Goal: Information Seeking & Learning: Learn about a topic

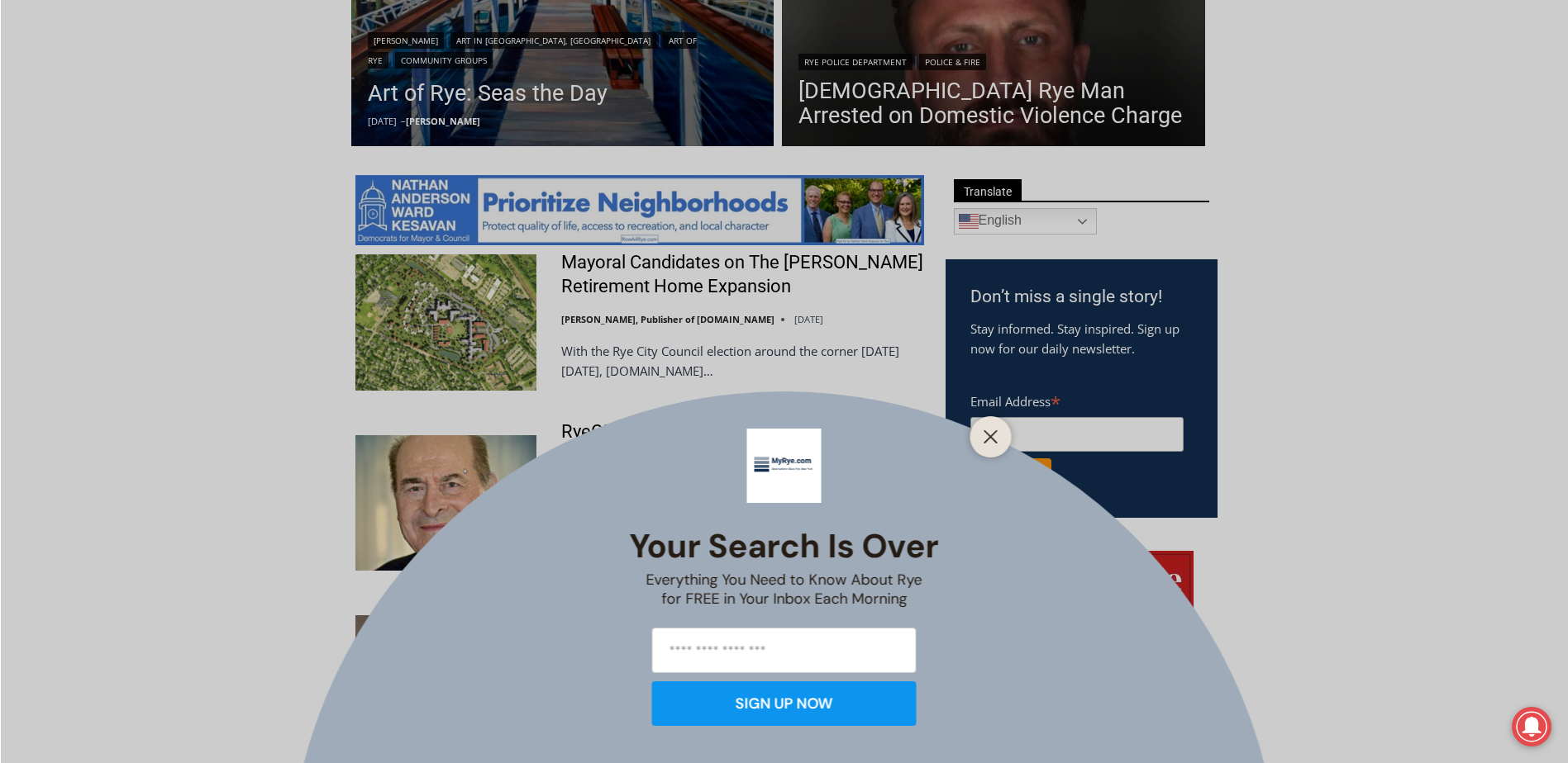
scroll to position [744, 0]
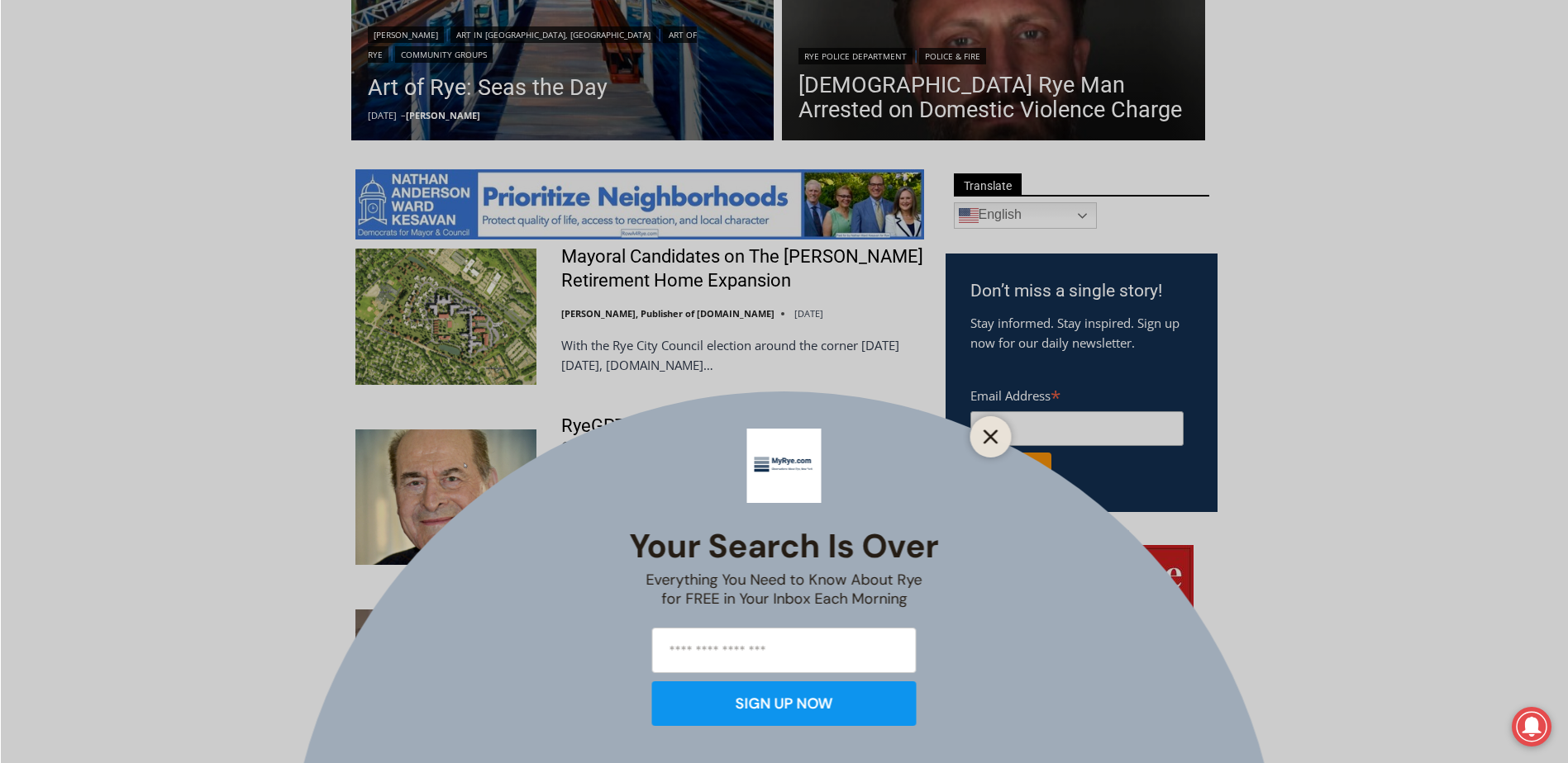
click at [992, 428] on button "Close" at bounding box center [990, 437] width 23 height 23
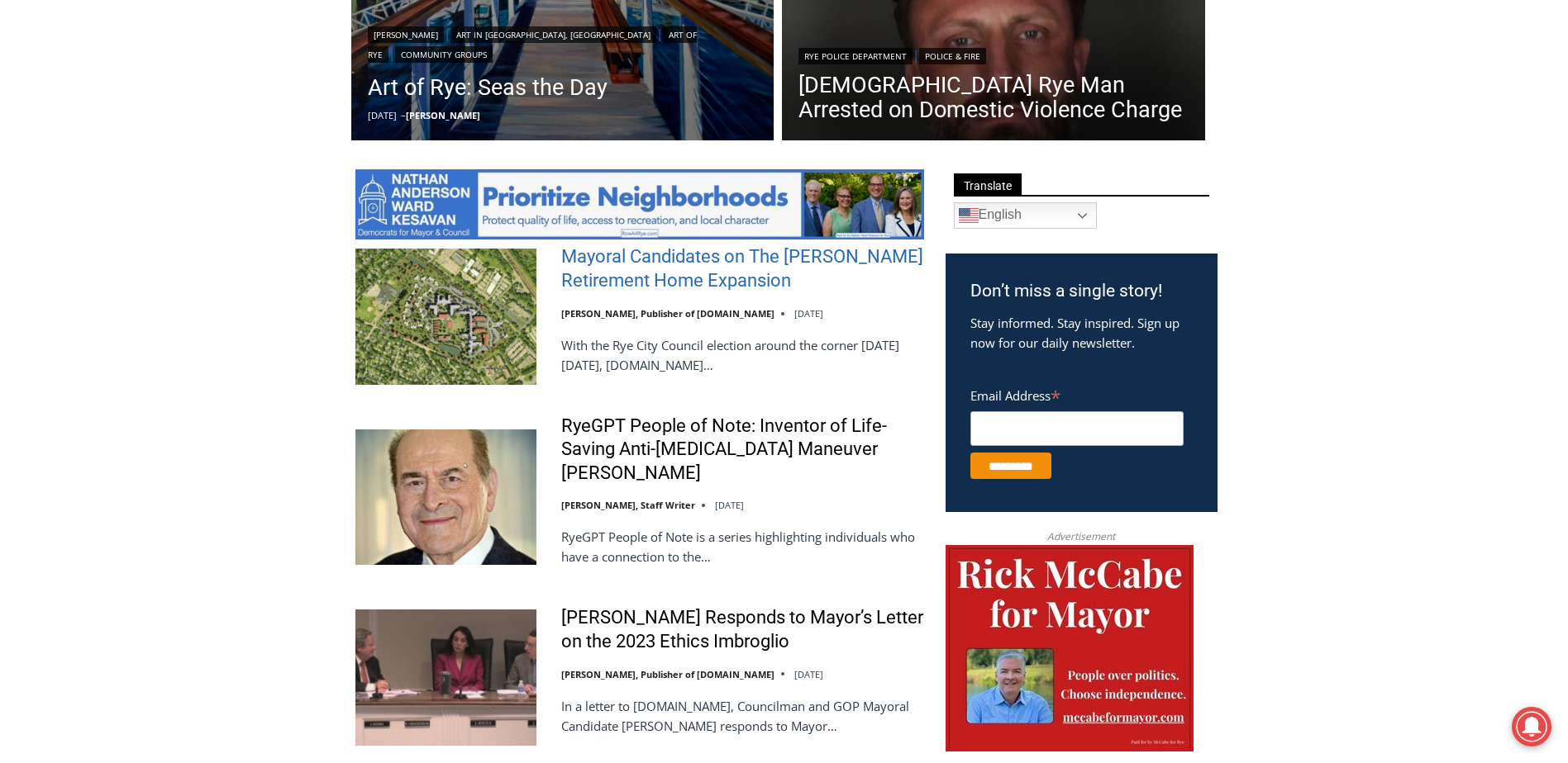
click at [603, 269] on link "Mayoral Candidates on The [PERSON_NAME] Retirement Home Expansion" at bounding box center [742, 269] width 363 height 48
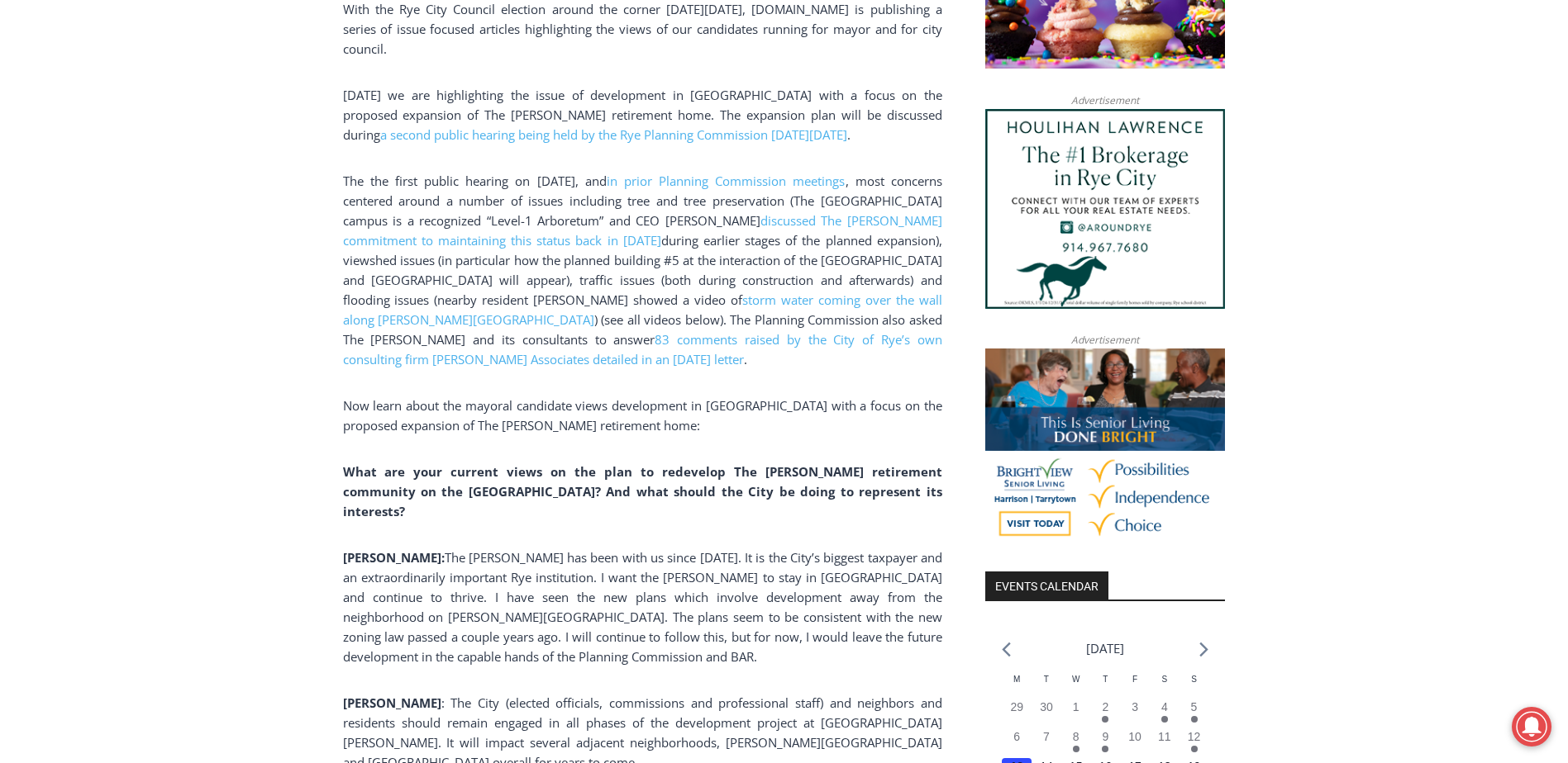
scroll to position [1321, 0]
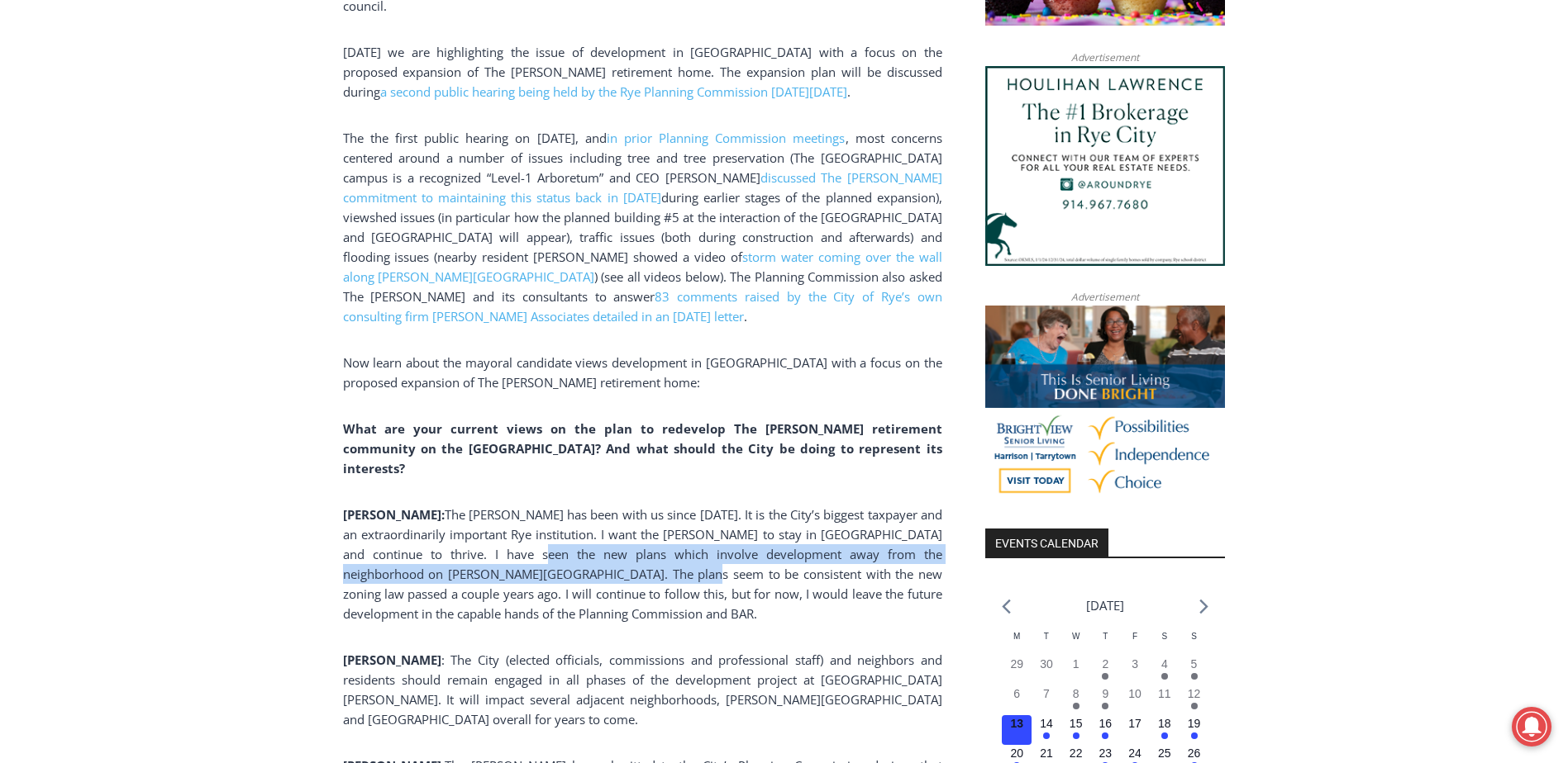
drag, startPoint x: 534, startPoint y: 502, endPoint x: 650, endPoint y: 508, distance: 116.2
click at [650, 508] on span "The Osborn has been with us since 1908. It is the City’s biggest taxpayer and a…" at bounding box center [642, 564] width 599 height 116
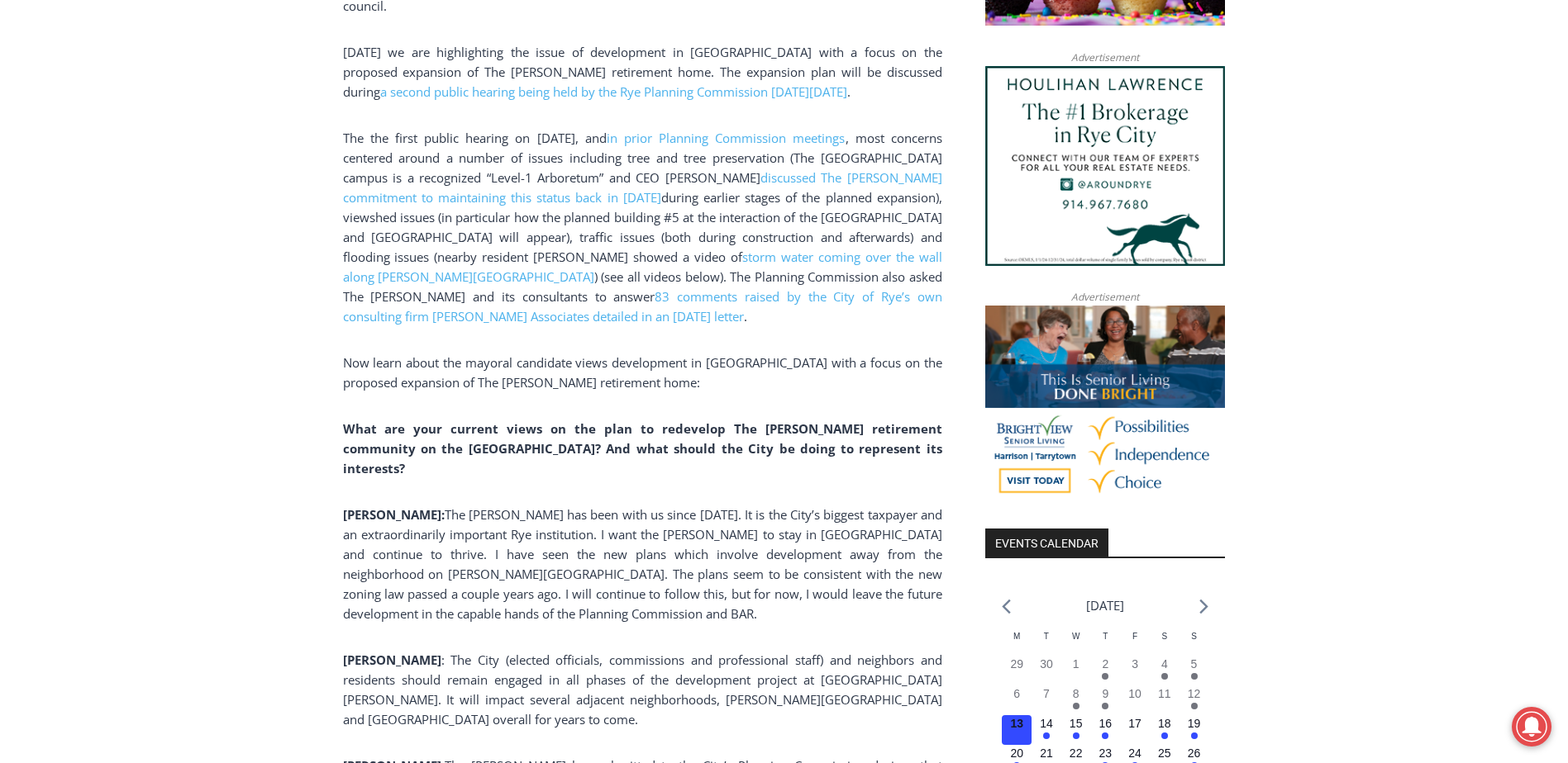
drag, startPoint x: 650, startPoint y: 508, endPoint x: 494, endPoint y: 494, distance: 156.6
click at [496, 506] on span "The Osborn has been with us since 1908. It is the City’s biggest taxpayer and a…" at bounding box center [642, 564] width 599 height 116
drag, startPoint x: 371, startPoint y: 512, endPoint x: 457, endPoint y: 514, distance: 86.0
click at [457, 514] on span "The Osborn has been with us since 1908. It is the City’s biggest taxpayer and a…" at bounding box center [642, 564] width 599 height 116
drag, startPoint x: 818, startPoint y: 519, endPoint x: 883, endPoint y: 514, distance: 65.2
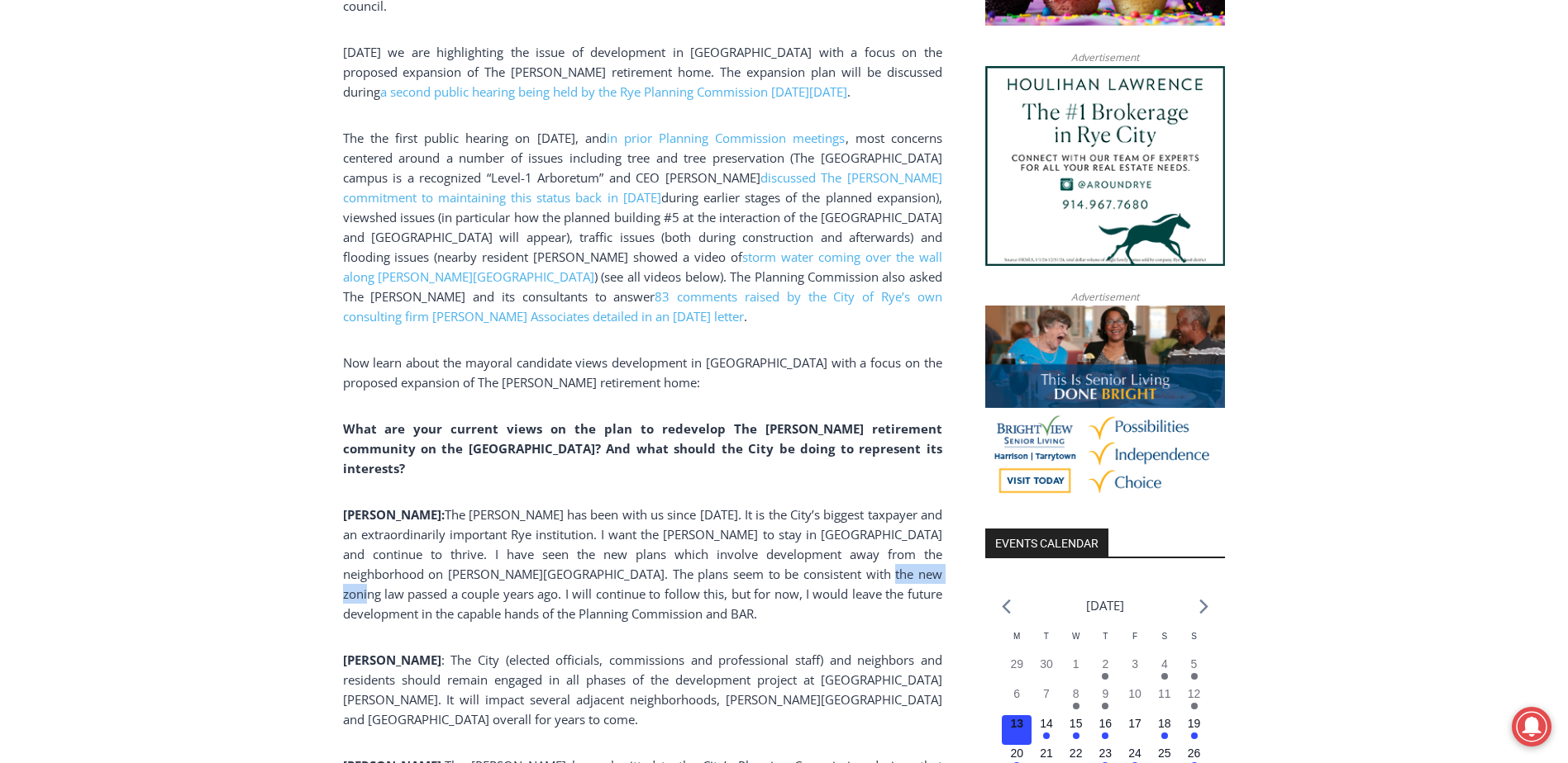
click at [883, 514] on span "The Osborn has been with us since 1908. It is the City’s biggest taxpayer and a…" at bounding box center [642, 564] width 599 height 116
drag, startPoint x: 398, startPoint y: 532, endPoint x: 446, endPoint y: 532, distance: 48.0
click at [446, 532] on span "The Osborn has been with us since 1908. It is the City’s biggest taxpayer and a…" at bounding box center [642, 564] width 599 height 116
drag, startPoint x: 446, startPoint y: 532, endPoint x: 685, endPoint y: 537, distance: 239.1
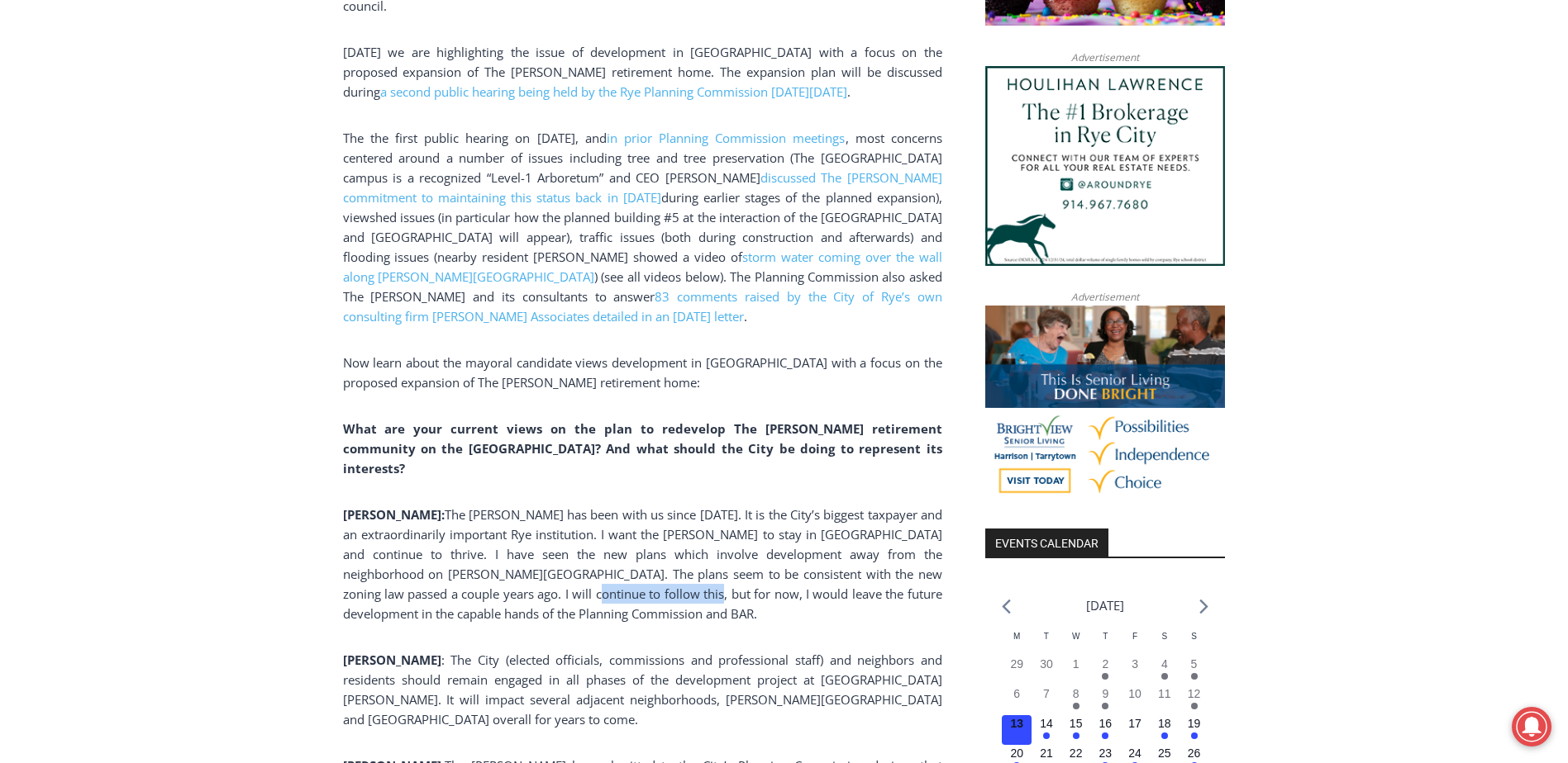
click at [685, 537] on span "The Osborn has been with us since 1908. It is the City’s biggest taxpayer and a…" at bounding box center [642, 564] width 599 height 116
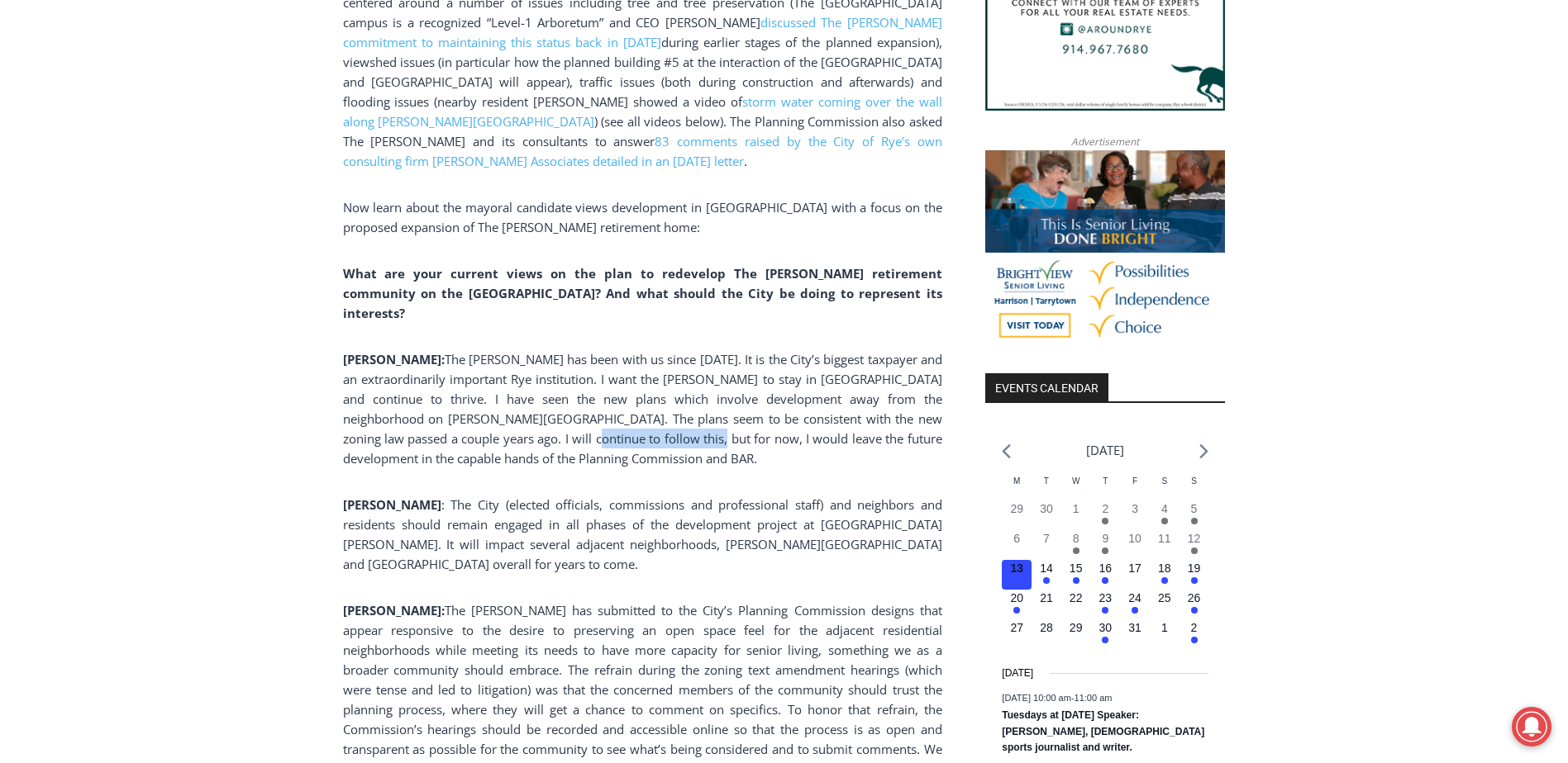
scroll to position [1652, 0]
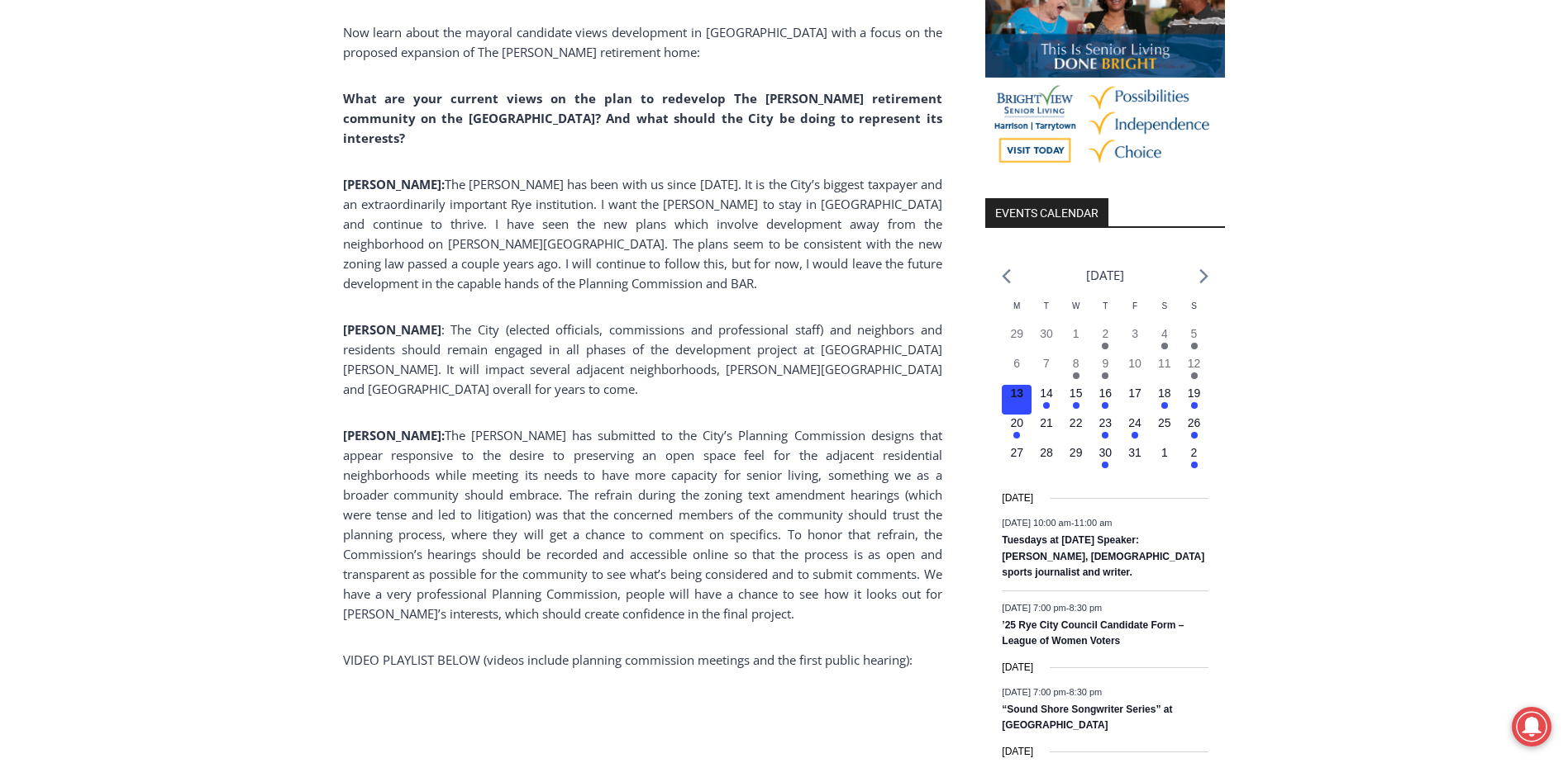
click at [449, 322] on span ": The City (elected officials, commissions and professional staff) and neighbor…" at bounding box center [642, 359] width 599 height 76
drag, startPoint x: 399, startPoint y: 291, endPoint x: 551, endPoint y: 288, distance: 152.0
click at [551, 322] on span ": The City (elected officials, commissions and professional staff) and neighbor…" at bounding box center [642, 359] width 599 height 76
drag, startPoint x: 551, startPoint y: 288, endPoint x: 469, endPoint y: 314, distance: 86.0
click at [469, 322] on span ": The City (elected officials, commissions and professional staff) and neighbor…" at bounding box center [642, 359] width 599 height 76
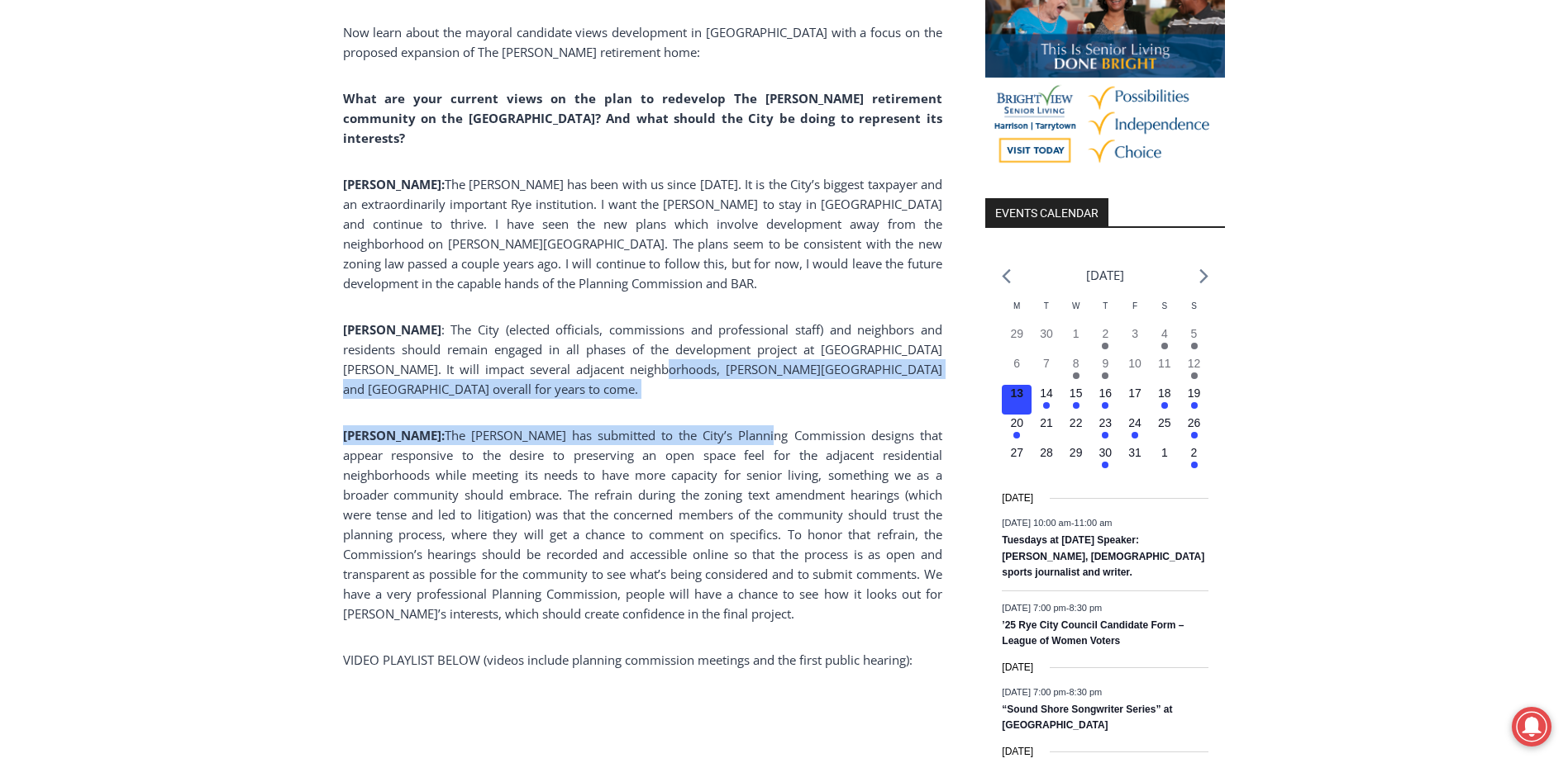
drag, startPoint x: 469, startPoint y: 314, endPoint x: 717, endPoint y: 328, distance: 248.4
click at [717, 328] on div "(PHOTO: Illustrative plan of The Osborn’s proposed site plan from the July 10, …" at bounding box center [642, 300] width 599 height 2332
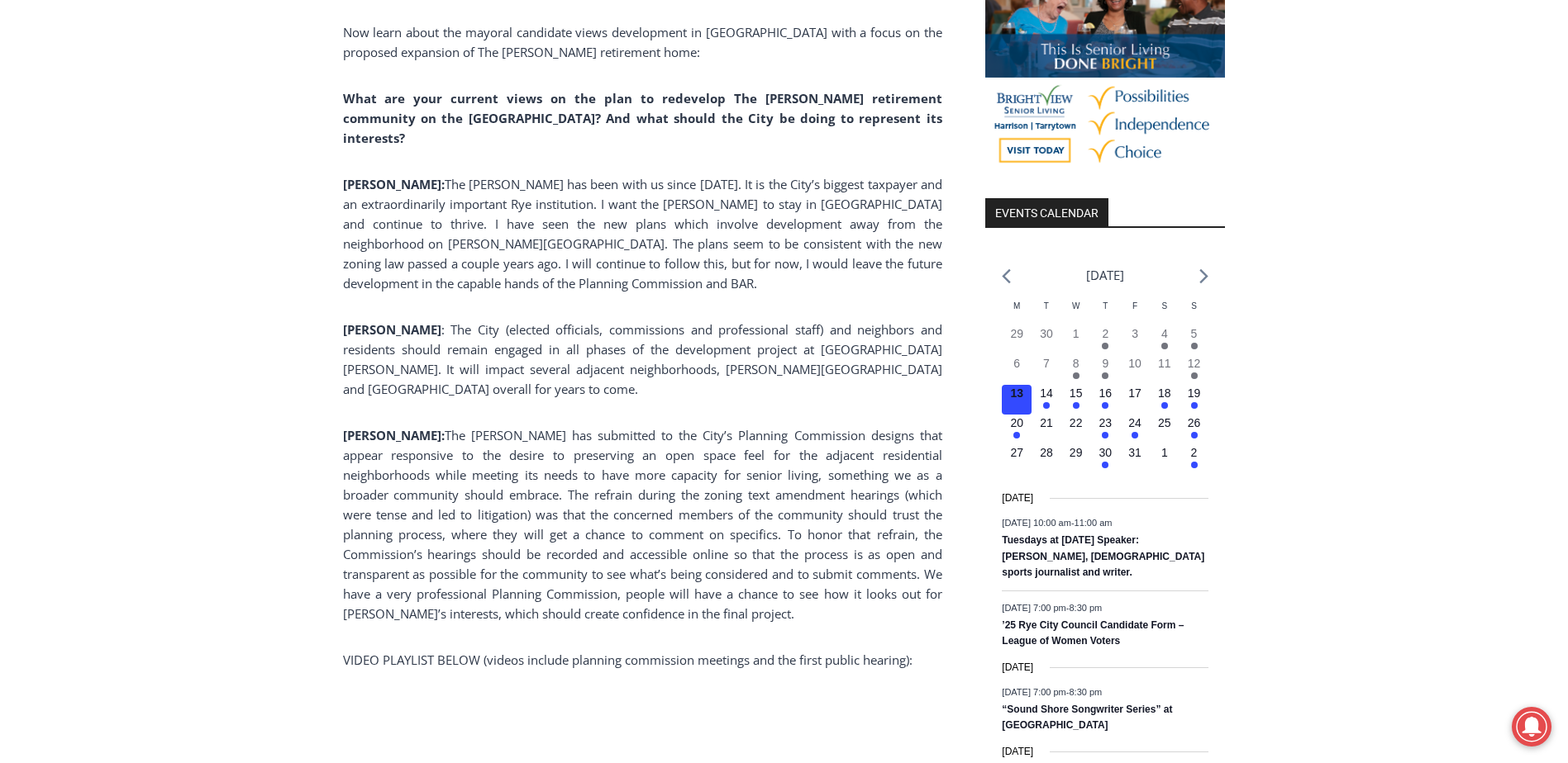
click at [505, 322] on span ": The City (elected officials, commissions and professional staff) and neighbor…" at bounding box center [642, 359] width 599 height 76
drag, startPoint x: 464, startPoint y: 314, endPoint x: 485, endPoint y: 314, distance: 21.0
click at [485, 322] on span ": The City (elected officials, commissions and professional staff) and neighbor…" at bounding box center [642, 359] width 599 height 76
drag, startPoint x: 485, startPoint y: 314, endPoint x: 536, endPoint y: 355, distance: 65.4
click at [536, 427] on span "The Osborn has submitted to the City’s Planning Commission designs that appear …" at bounding box center [642, 524] width 599 height 195
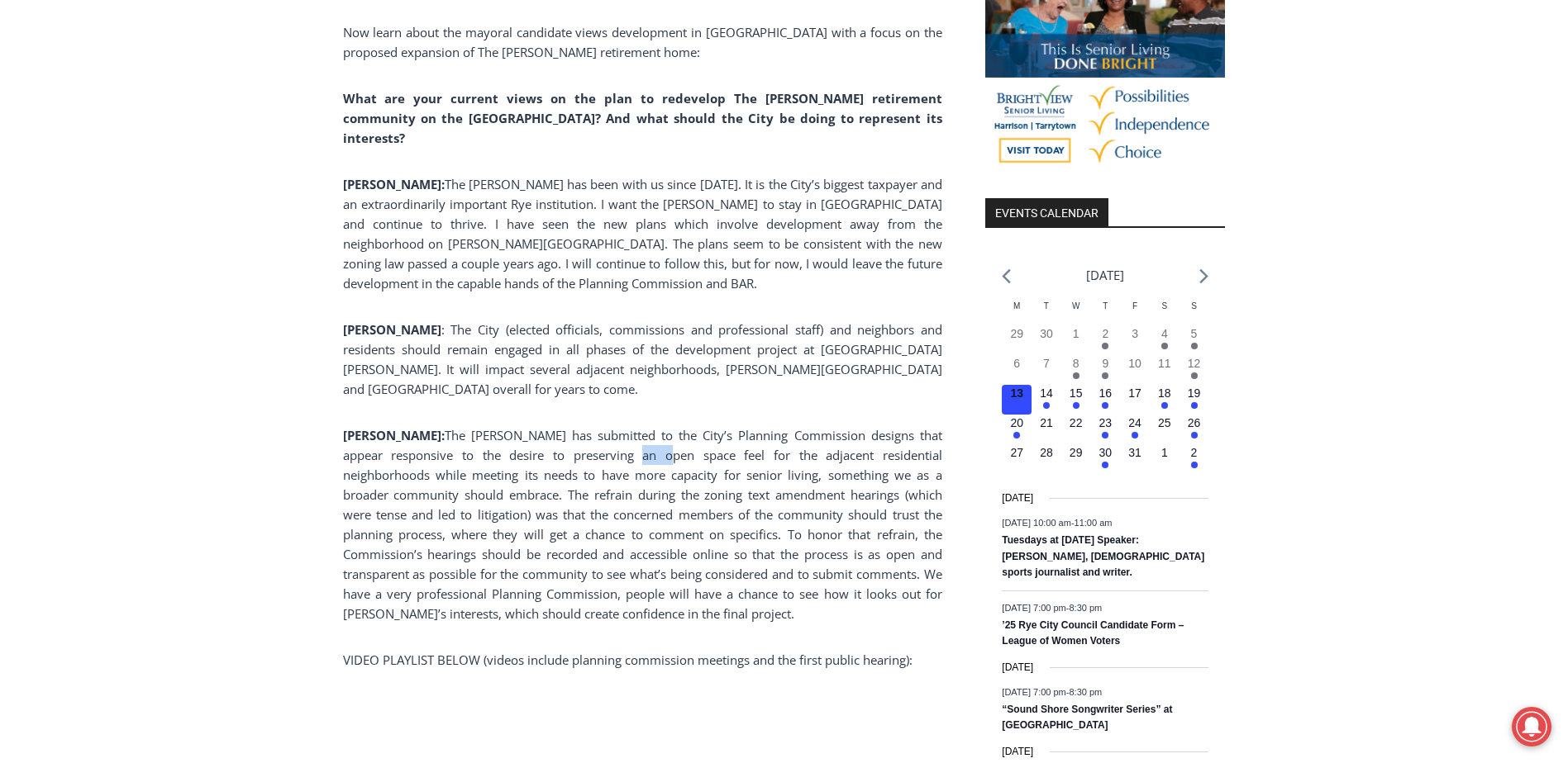
drag, startPoint x: 536, startPoint y: 355, endPoint x: 571, endPoint y: 372, distance: 38.9
click at [571, 427] on span "The Osborn has submitted to the City’s Planning Commission designs that appear …" at bounding box center [642, 524] width 599 height 195
drag, startPoint x: 571, startPoint y: 372, endPoint x: 486, endPoint y: 357, distance: 86.3
click at [486, 427] on span "The Osborn has submitted to the City’s Planning Commission designs that appear …" at bounding box center [642, 524] width 599 height 195
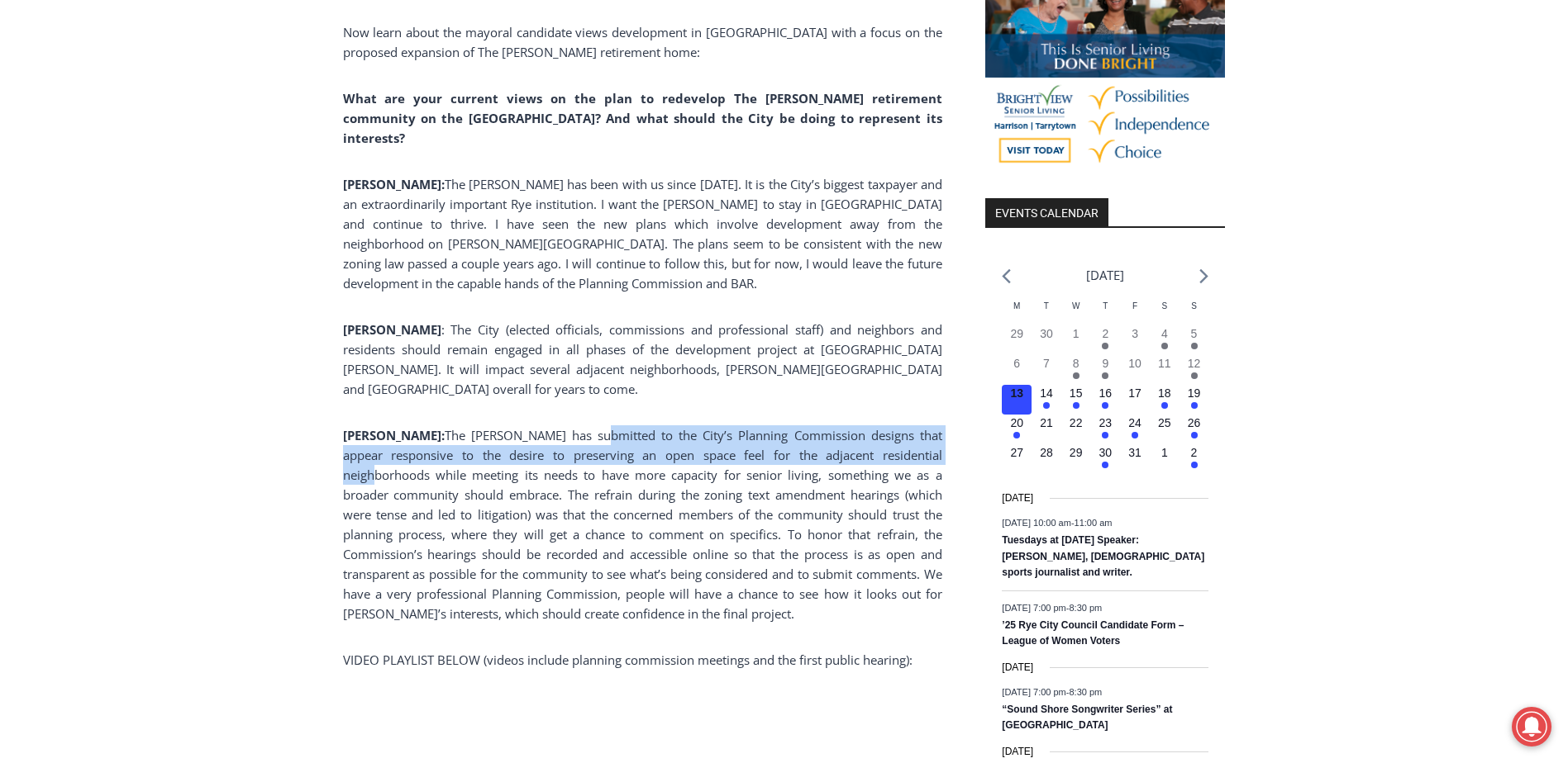
drag, startPoint x: 486, startPoint y: 357, endPoint x: 849, endPoint y: 376, distance: 363.5
click at [849, 427] on span "The Osborn has submitted to the City’s Planning Commission designs that appear …" at bounding box center [642, 524] width 599 height 195
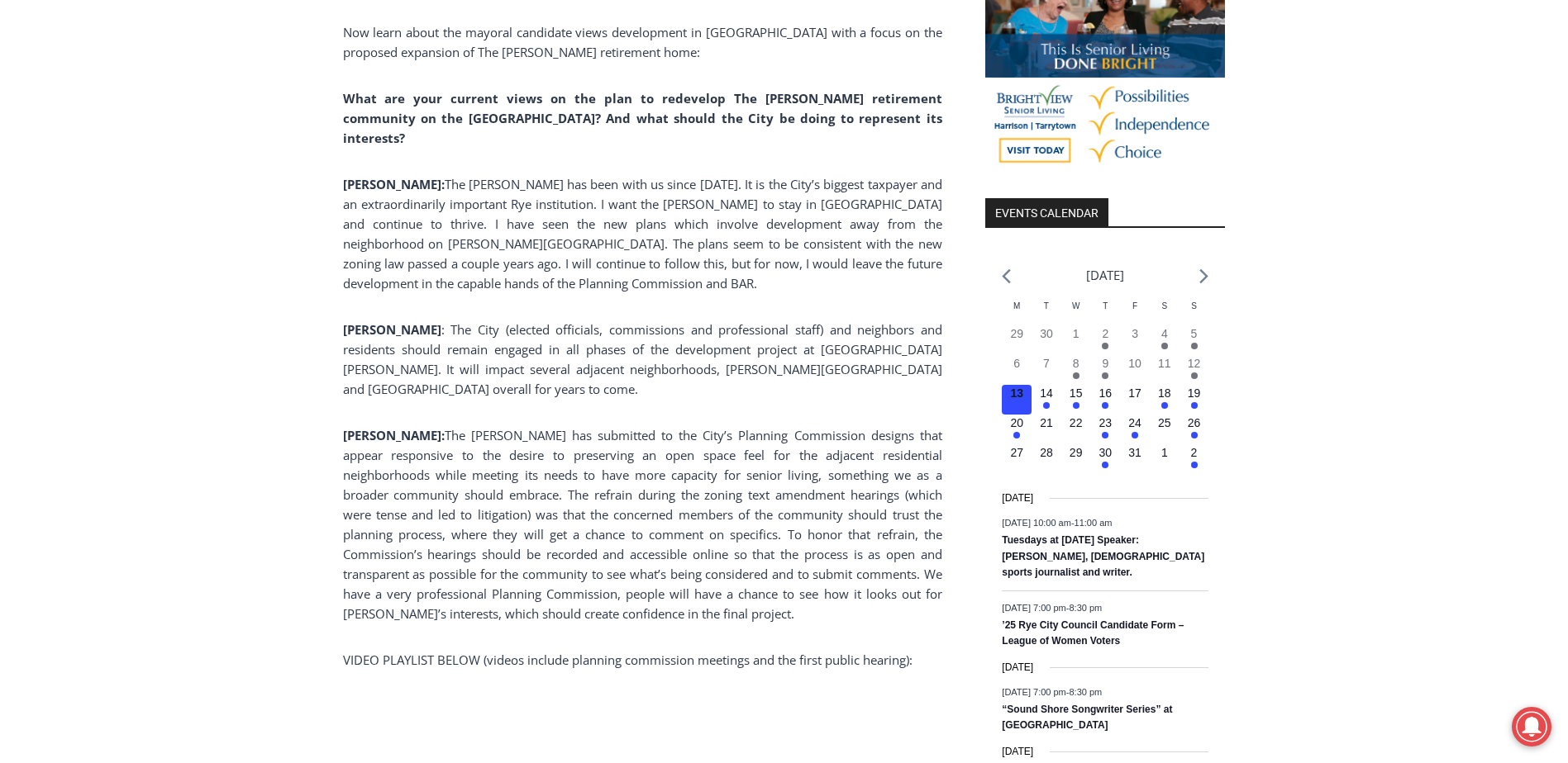
click at [367, 427] on span "The Osborn has submitted to the City’s Planning Commission designs that appear …" at bounding box center [642, 524] width 599 height 195
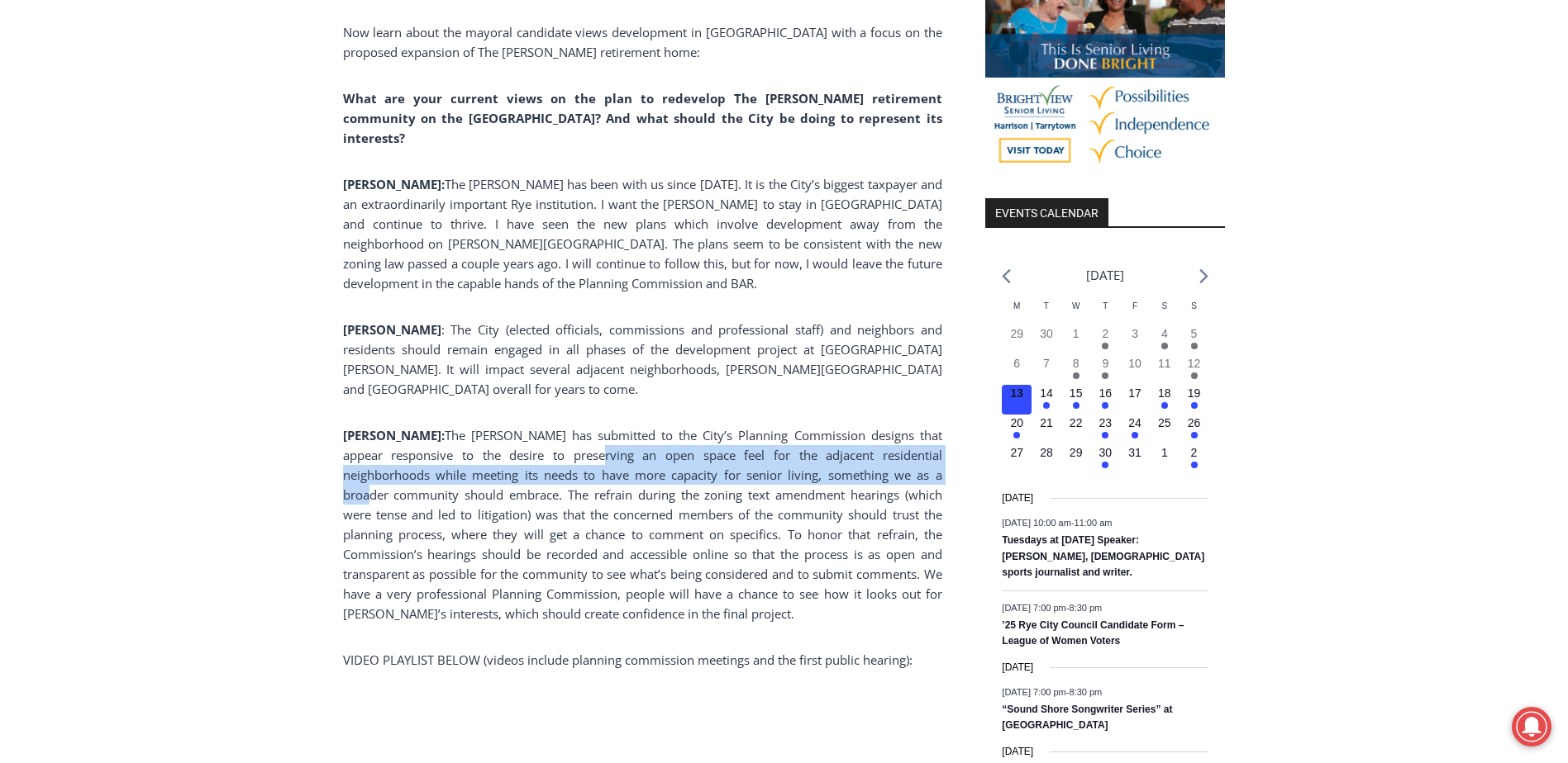
drag, startPoint x: 367, startPoint y: 393, endPoint x: 858, endPoint y: 393, distance: 491.0
click at [858, 427] on span "The Osborn has submitted to the City’s Planning Commission designs that appear …" at bounding box center [642, 524] width 599 height 195
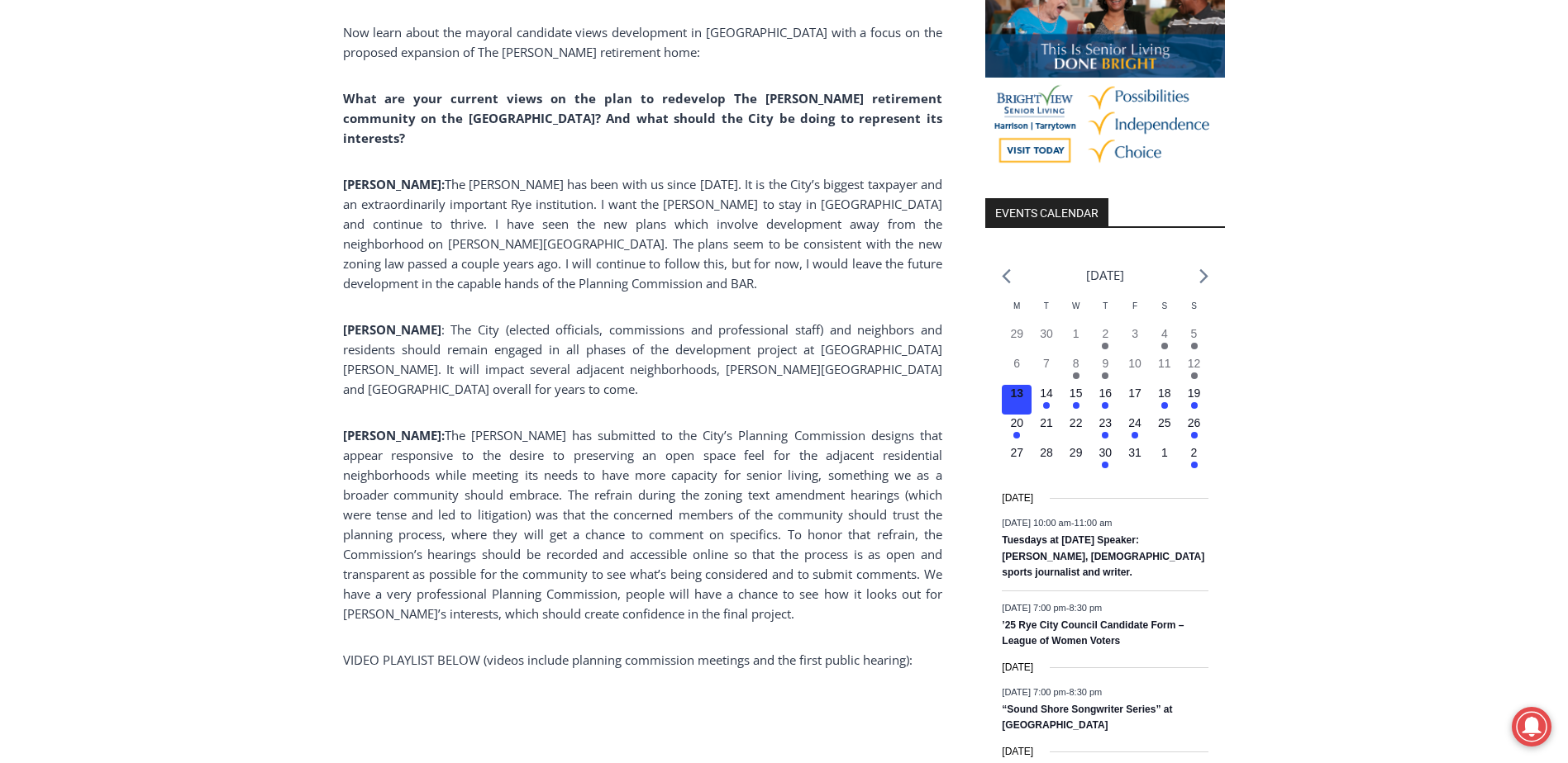
click at [371, 427] on span "The Osborn has submitted to the City’s Planning Commission designs that appear …" at bounding box center [642, 524] width 599 height 195
drag, startPoint x: 409, startPoint y: 400, endPoint x: 475, endPoint y: 400, distance: 66.0
click at [475, 427] on span "The Osborn has submitted to the City’s Planning Commission designs that appear …" at bounding box center [642, 524] width 599 height 195
drag, startPoint x: 475, startPoint y: 400, endPoint x: 396, endPoint y: 416, distance: 80.6
click at [396, 427] on span "The Osborn has submitted to the City’s Planning Commission designs that appear …" at bounding box center [642, 524] width 599 height 195
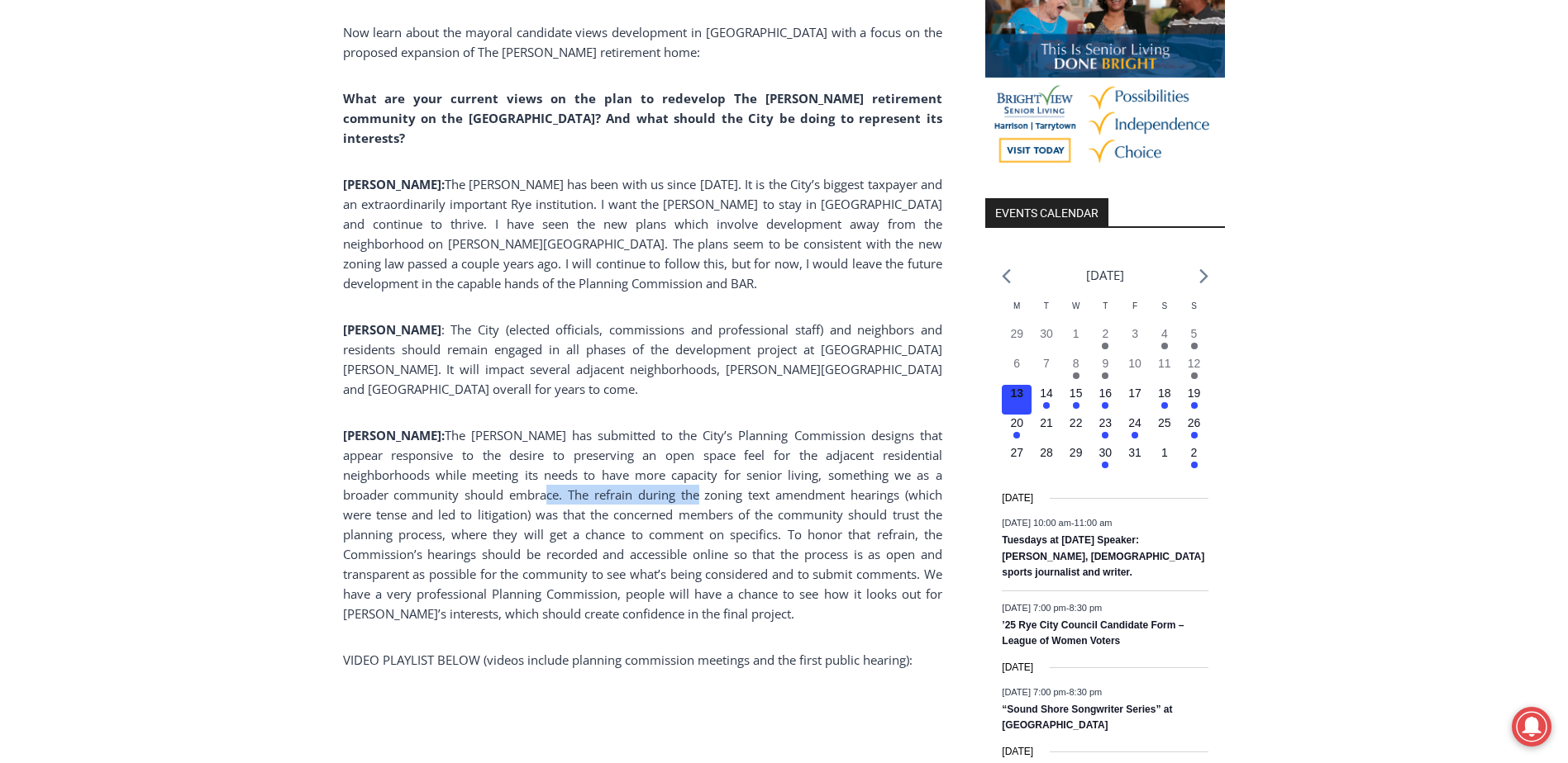
drag, startPoint x: 445, startPoint y: 415, endPoint x: 590, endPoint y: 420, distance: 145.1
click at [590, 427] on span "The Osborn has submitted to the City’s Planning Commission designs that appear …" at bounding box center [642, 524] width 599 height 195
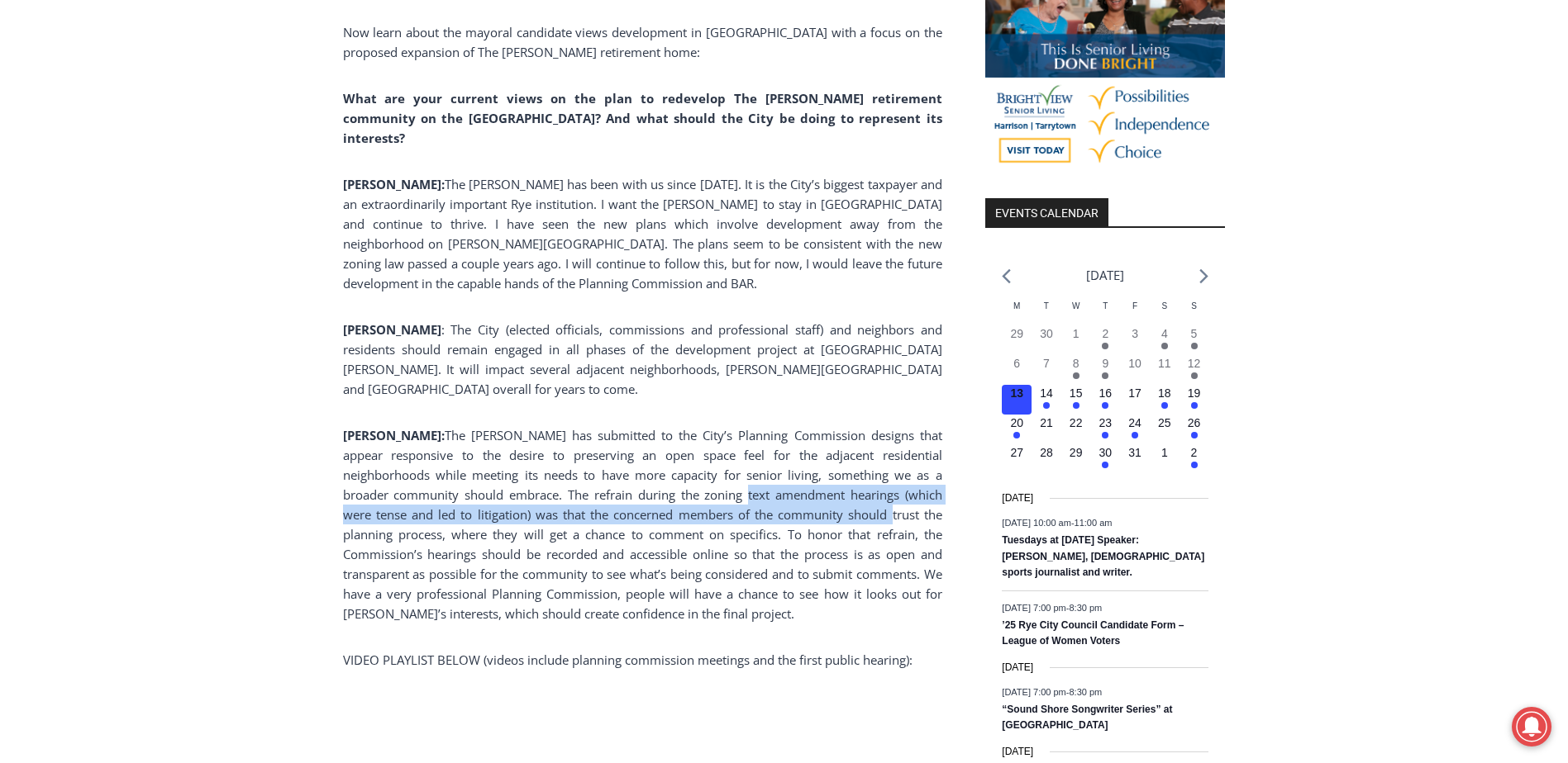
drag, startPoint x: 590, startPoint y: 420, endPoint x: 786, endPoint y: 428, distance: 196.2
click at [786, 428] on p "Nathan: The Osborn has submitted to the City’s Planning Commission designs that…" at bounding box center [642, 525] width 599 height 198
click at [411, 434] on span "The Osborn has submitted to the City’s Planning Commission designs that appear …" at bounding box center [642, 524] width 599 height 195
drag, startPoint x: 402, startPoint y: 434, endPoint x: 776, endPoint y: 434, distance: 374.0
click at [776, 434] on span "The Osborn has submitted to the City’s Planning Commission designs that appear …" at bounding box center [642, 524] width 599 height 195
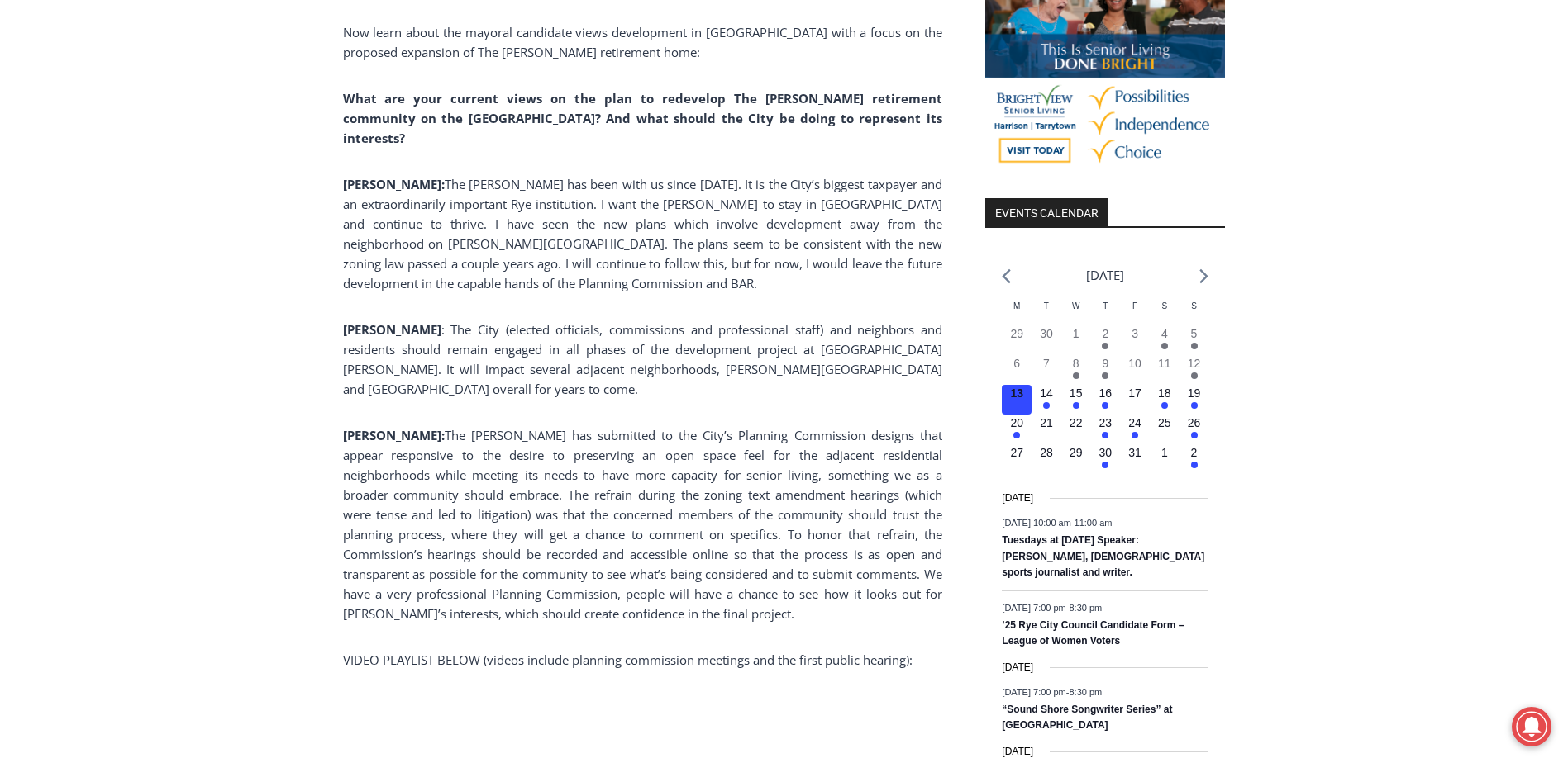
drag, startPoint x: 776, startPoint y: 434, endPoint x: 513, endPoint y: 409, distance: 264.2
click at [540, 427] on span "The Osborn has submitted to the City’s Planning Commission designs that appear …" at bounding box center [642, 524] width 599 height 195
drag, startPoint x: 359, startPoint y: 451, endPoint x: 469, endPoint y: 457, distance: 110.2
click at [469, 457] on span "The Osborn has submitted to the City’s Planning Commission designs that appear …" at bounding box center [642, 524] width 599 height 195
drag, startPoint x: 469, startPoint y: 457, endPoint x: 795, endPoint y: 462, distance: 326.0
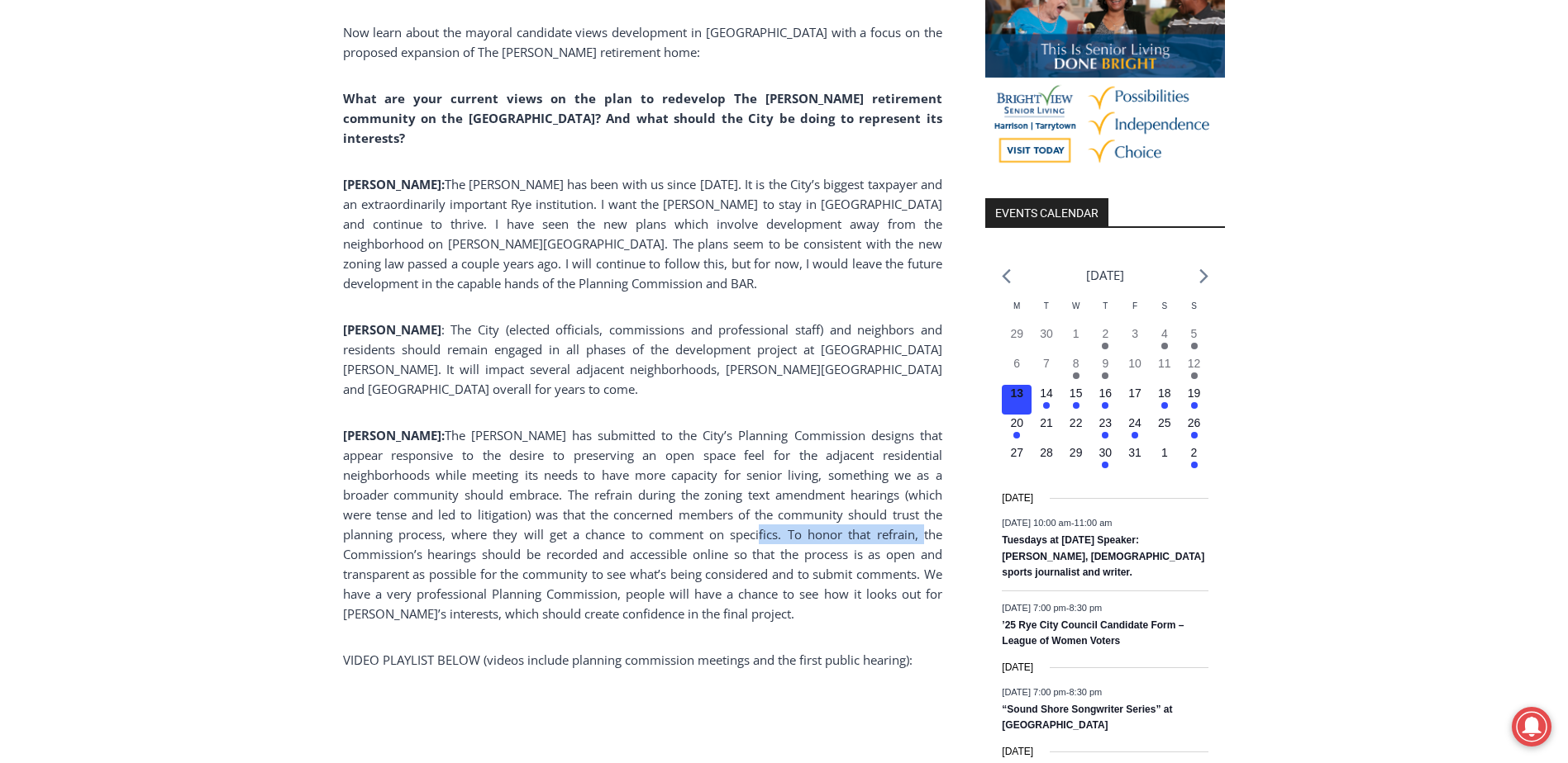
click at [795, 462] on span "The Osborn has submitted to the City’s Planning Commission designs that appear …" at bounding box center [642, 524] width 599 height 195
drag, startPoint x: 795, startPoint y: 462, endPoint x: 908, endPoint y: 465, distance: 113.0
click at [908, 465] on p "Nathan: The Osborn has submitted to the City’s Planning Commission designs that…" at bounding box center [642, 525] width 599 height 198
drag, startPoint x: 421, startPoint y: 482, endPoint x: 488, endPoint y: 479, distance: 67.1
click at [488, 479] on span "The Osborn has submitted to the City’s Planning Commission designs that appear …" at bounding box center [642, 524] width 599 height 195
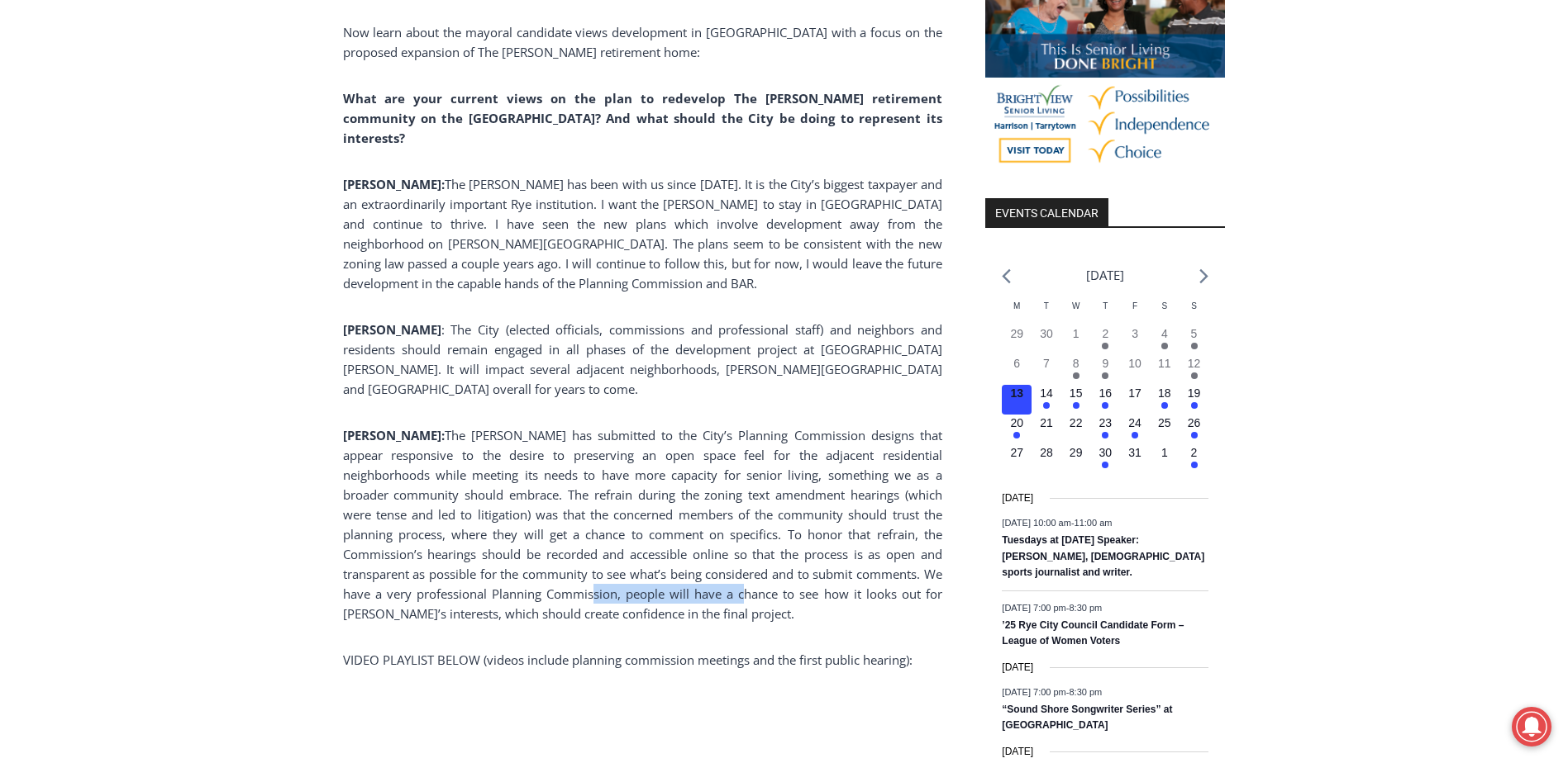
drag, startPoint x: 488, startPoint y: 479, endPoint x: 650, endPoint y: 525, distance: 168.4
click at [650, 525] on span "The Osborn has submitted to the City’s Planning Commission designs that appear …" at bounding box center [642, 524] width 599 height 195
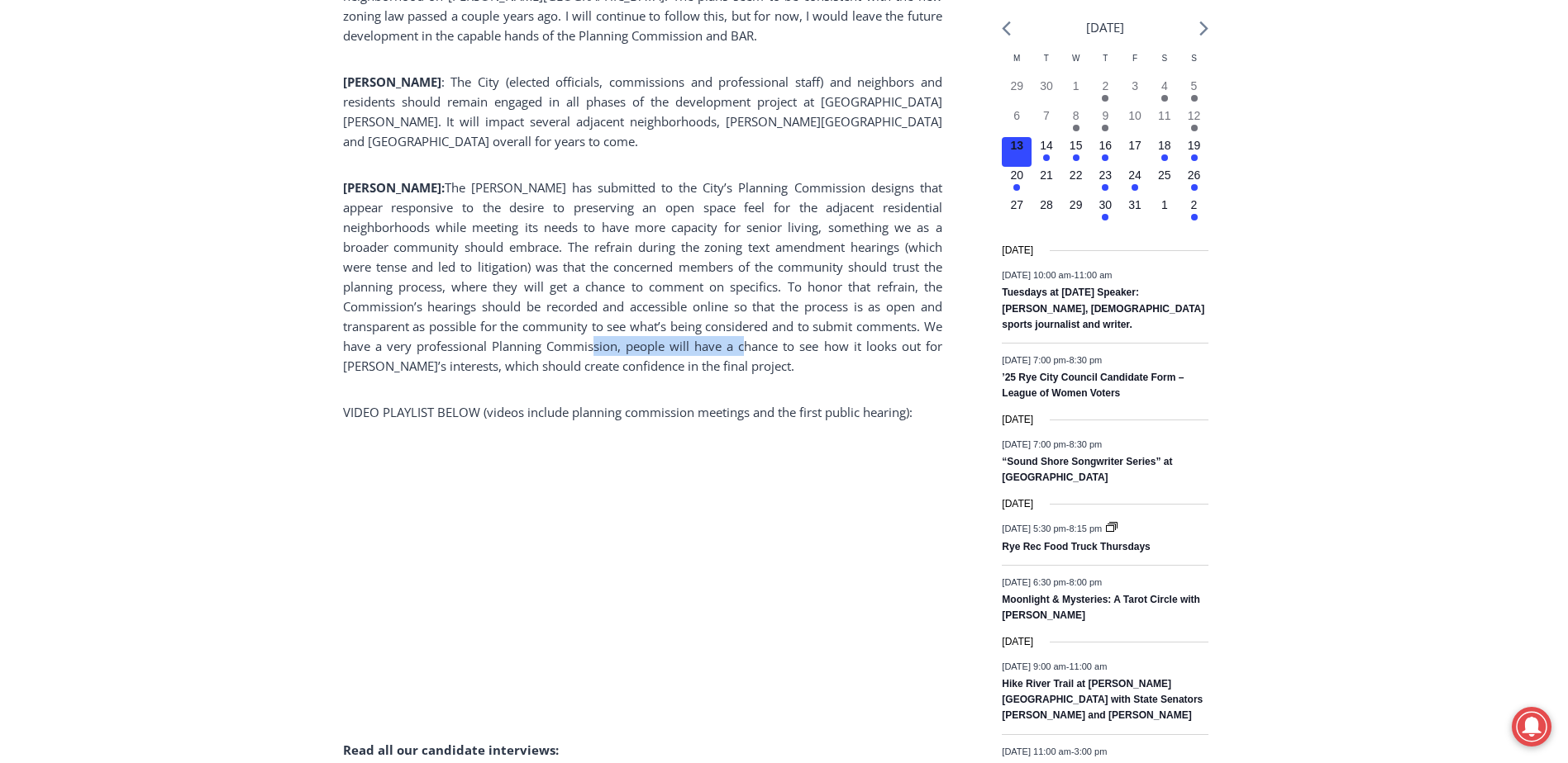
scroll to position [2147, 0]
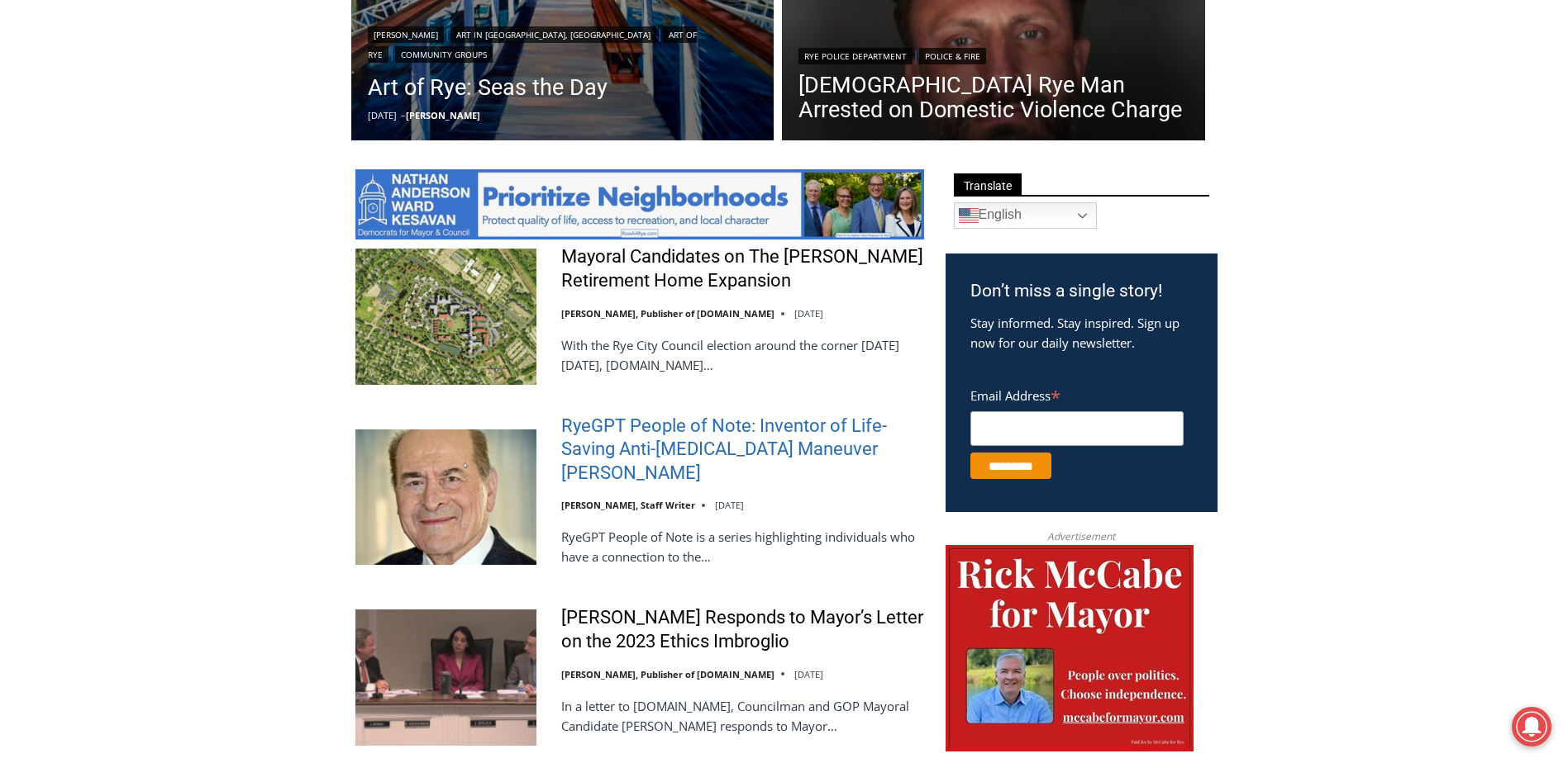
drag, startPoint x: 667, startPoint y: 424, endPoint x: 656, endPoint y: 426, distance: 11.2
click at [667, 424] on link "RyeGPT People of Note: Inventor of Life-Saving Anti-[MEDICAL_DATA] Maneuver [PE…" at bounding box center [742, 450] width 363 height 71
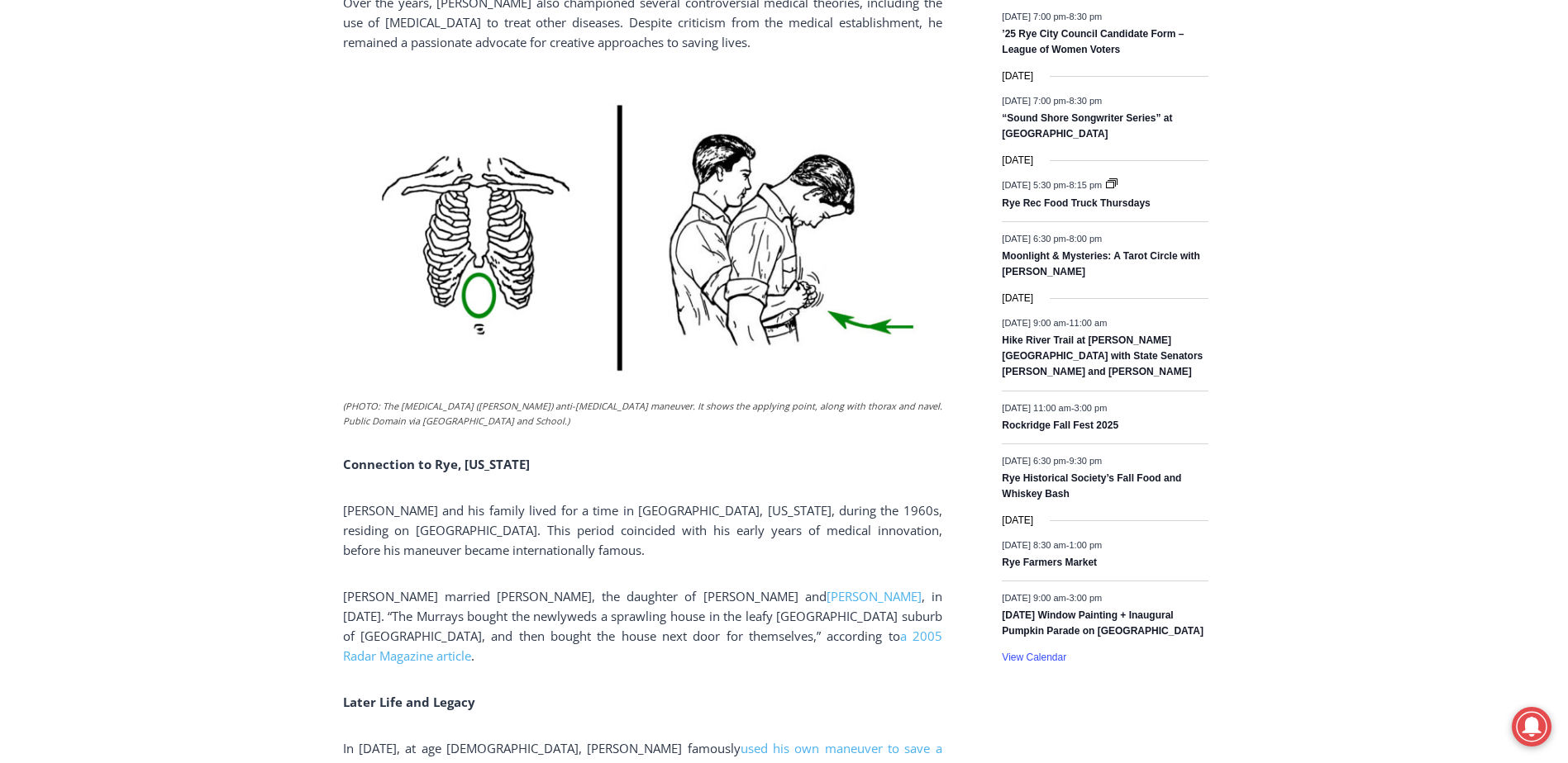
scroll to position [2366, 0]
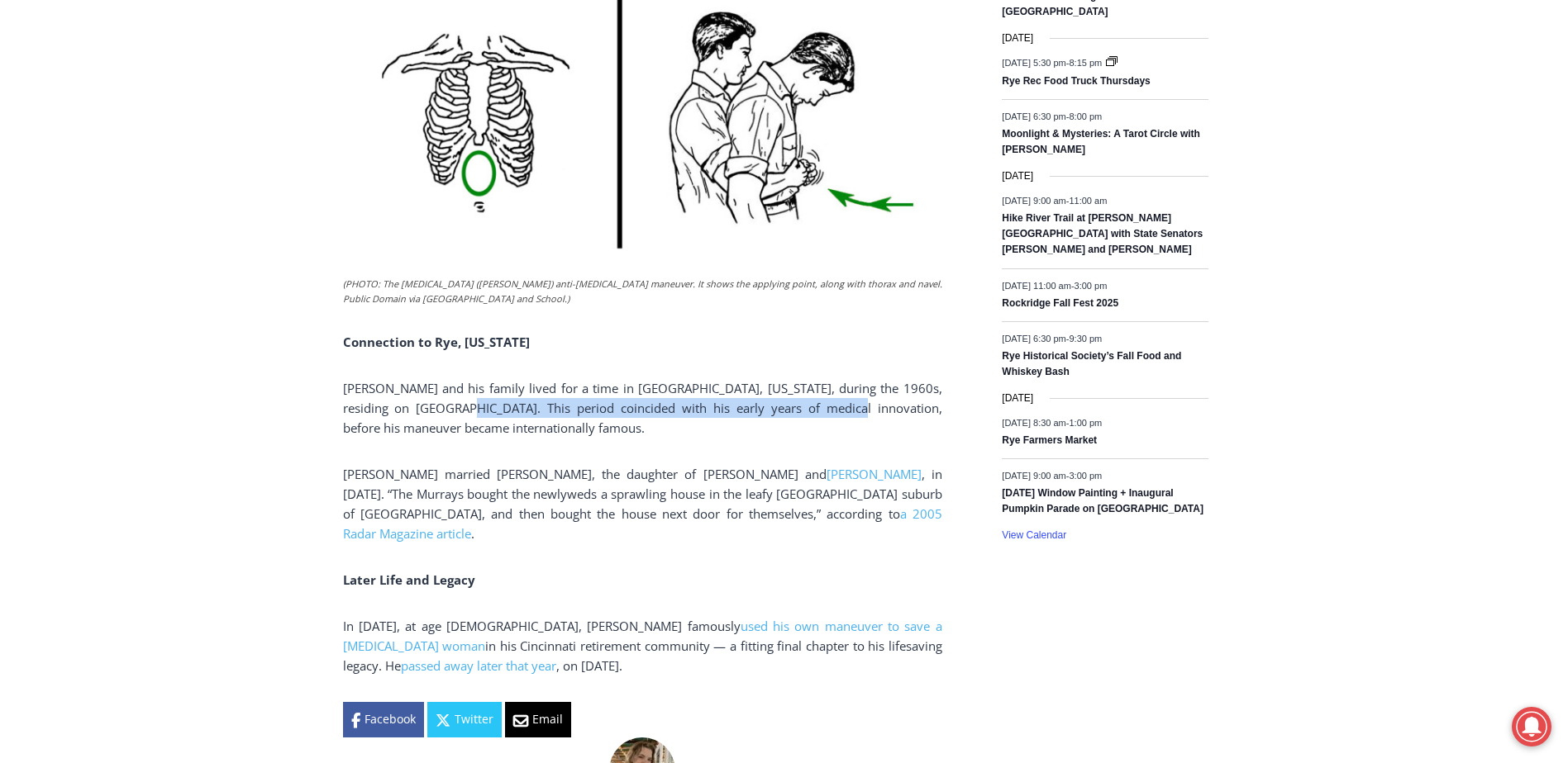
drag, startPoint x: 416, startPoint y: 375, endPoint x: 791, endPoint y: 382, distance: 375.1
click at [791, 382] on span "Dr. Henry Heimlich and his family lived for a time in Rye, New York, during the…" at bounding box center [642, 408] width 599 height 56
drag, startPoint x: 791, startPoint y: 382, endPoint x: 922, endPoint y: 383, distance: 131.0
click at [922, 383] on p "Dr. Henry Heimlich and his family lived for a time in Rye, New York, during the…" at bounding box center [642, 408] width 599 height 59
drag, startPoint x: 347, startPoint y: 395, endPoint x: 433, endPoint y: 398, distance: 86.1
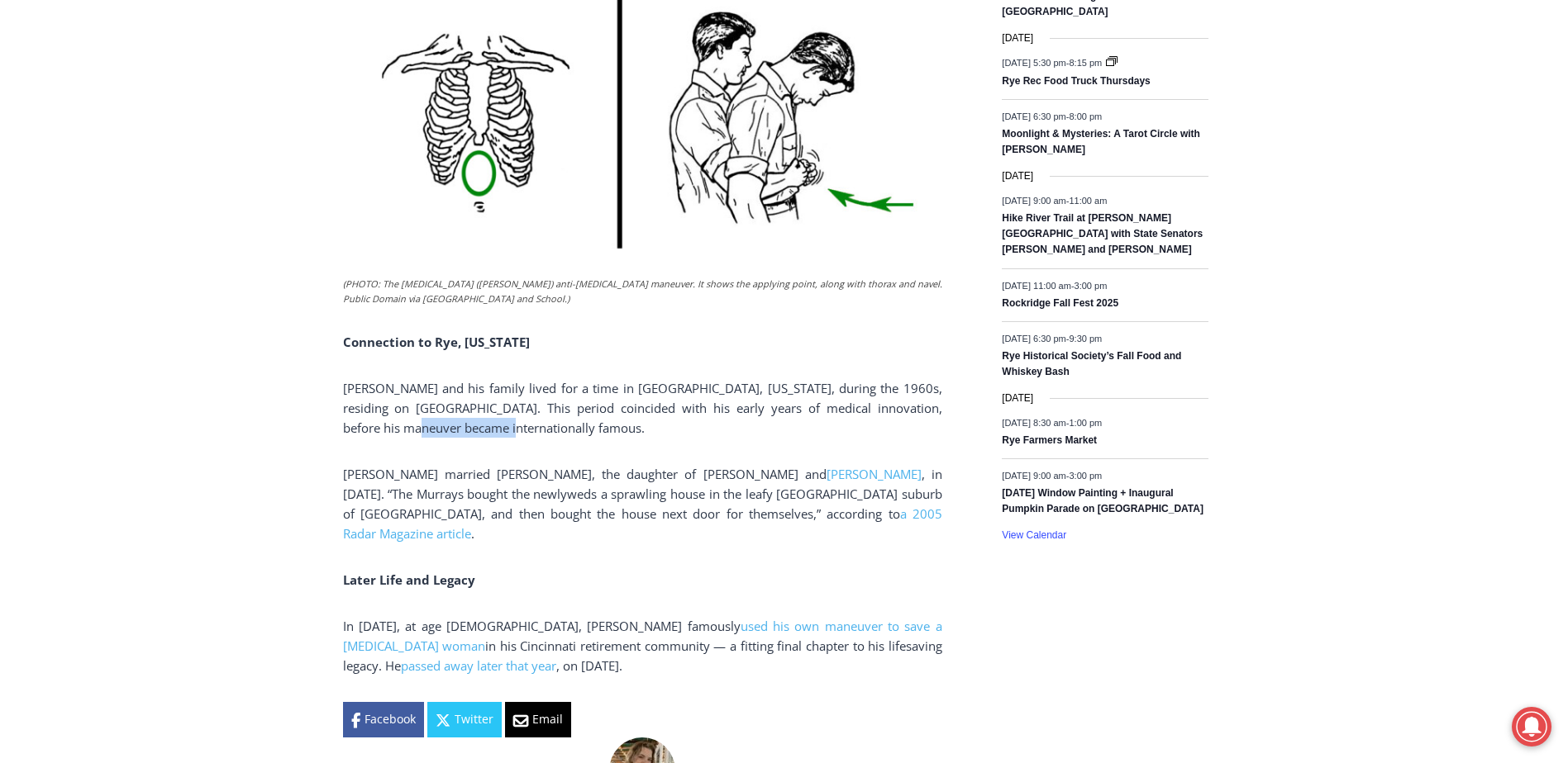
click at [433, 398] on span "Dr. Henry Heimlich and his family lived for a time in Rye, New York, during the…" at bounding box center [642, 408] width 599 height 56
drag, startPoint x: 433, startPoint y: 398, endPoint x: 789, endPoint y: 376, distance: 356.7
click at [789, 380] on span "Dr. Henry Heimlich and his family lived for a time in Rye, New York, during the…" at bounding box center [642, 408] width 599 height 56
drag, startPoint x: 364, startPoint y: 445, endPoint x: 450, endPoint y: 445, distance: 86.0
click at [450, 466] on span "Heimlich married Jane Murray, the daughter of Kathryn and" at bounding box center [584, 474] width 484 height 16
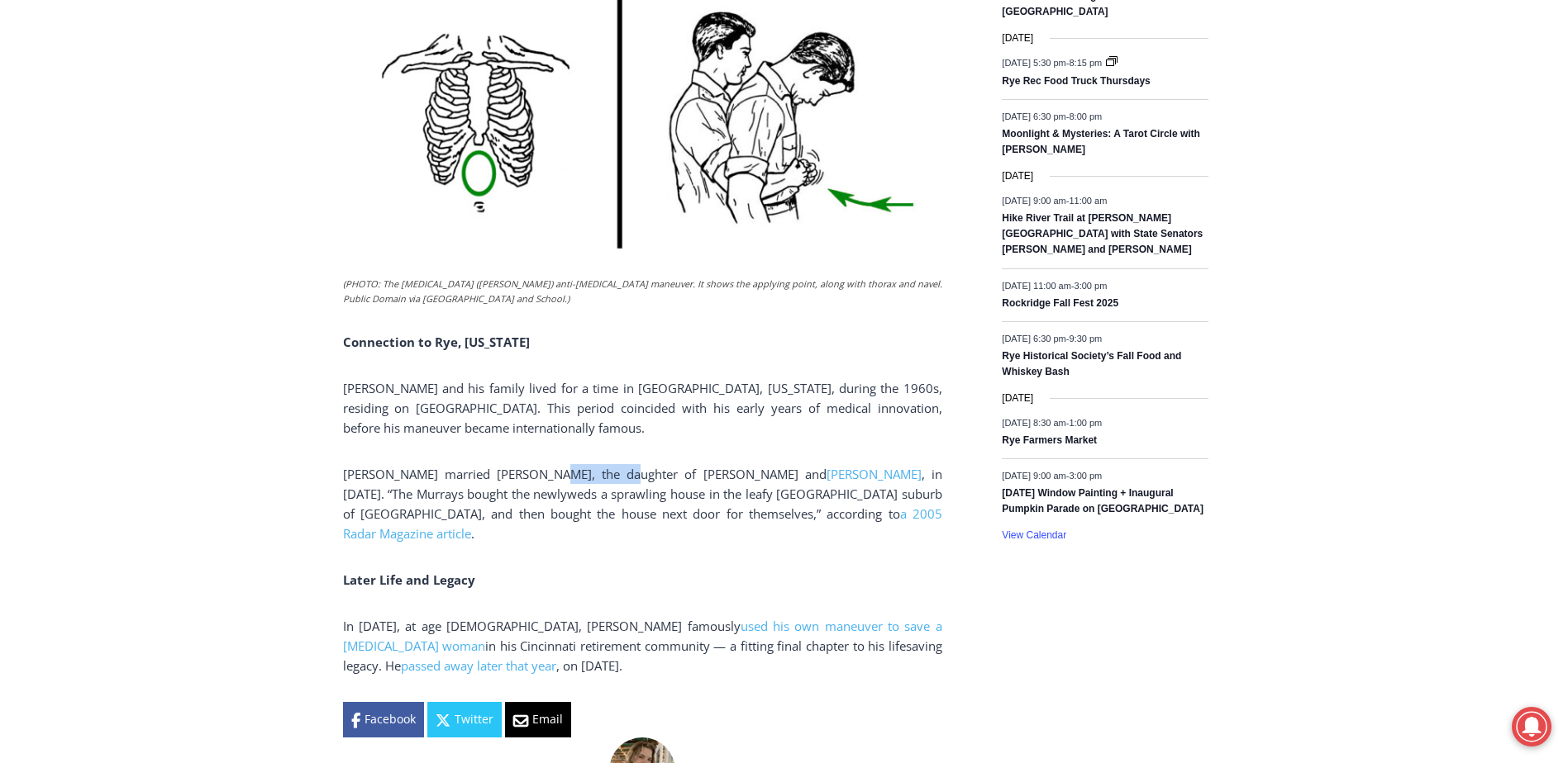
drag, startPoint x: 450, startPoint y: 445, endPoint x: 624, endPoint y: 439, distance: 174.1
click at [624, 466] on span "Heimlich married Jane Murray, the daughter of Kathryn and" at bounding box center [584, 474] width 484 height 16
drag, startPoint x: 393, startPoint y: 460, endPoint x: 522, endPoint y: 465, distance: 129.1
click at [522, 466] on span ", in 1951. “The Murrays bought the newlyweds a sprawling house in the leafy Wes…" at bounding box center [642, 493] width 599 height 56
drag, startPoint x: 522, startPoint y: 465, endPoint x: 725, endPoint y: 464, distance: 203.0
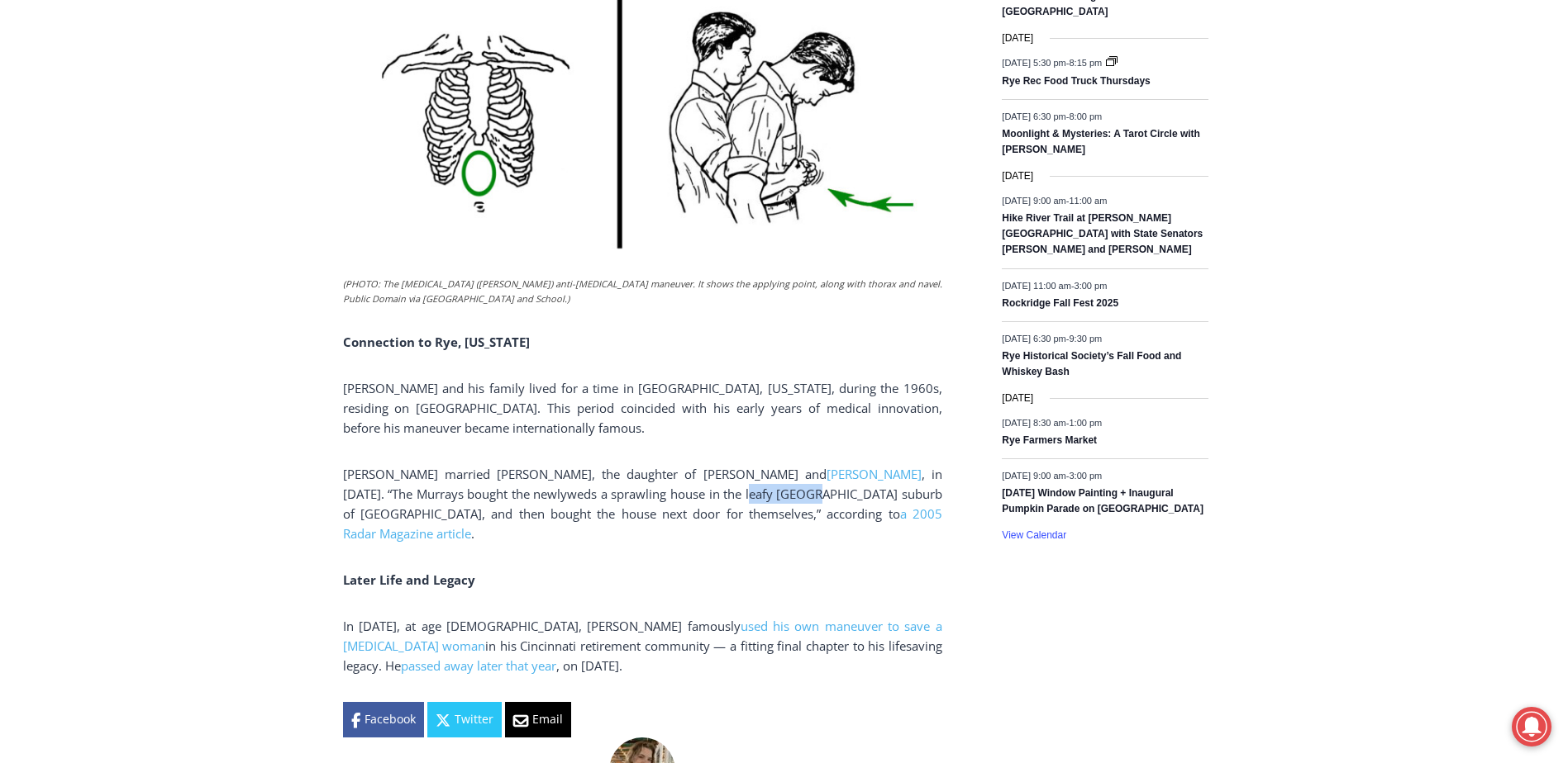
click at [725, 466] on span ", in 1951. “The Murrays bought the newlyweds a sprawling house in the leafy Wes…" at bounding box center [642, 493] width 599 height 56
drag, startPoint x: 366, startPoint y: 481, endPoint x: 443, endPoint y: 482, distance: 77.0
click at [443, 482] on span ", in 1951. “The Murrays bought the newlyweds a sprawling house in the leafy Wes…" at bounding box center [642, 493] width 599 height 56
drag, startPoint x: 443, startPoint y: 482, endPoint x: 475, endPoint y: 487, distance: 32.4
click at [475, 487] on span ", in 1951. “The Murrays bought the newlyweds a sprawling house in the leafy Wes…" at bounding box center [642, 493] width 599 height 56
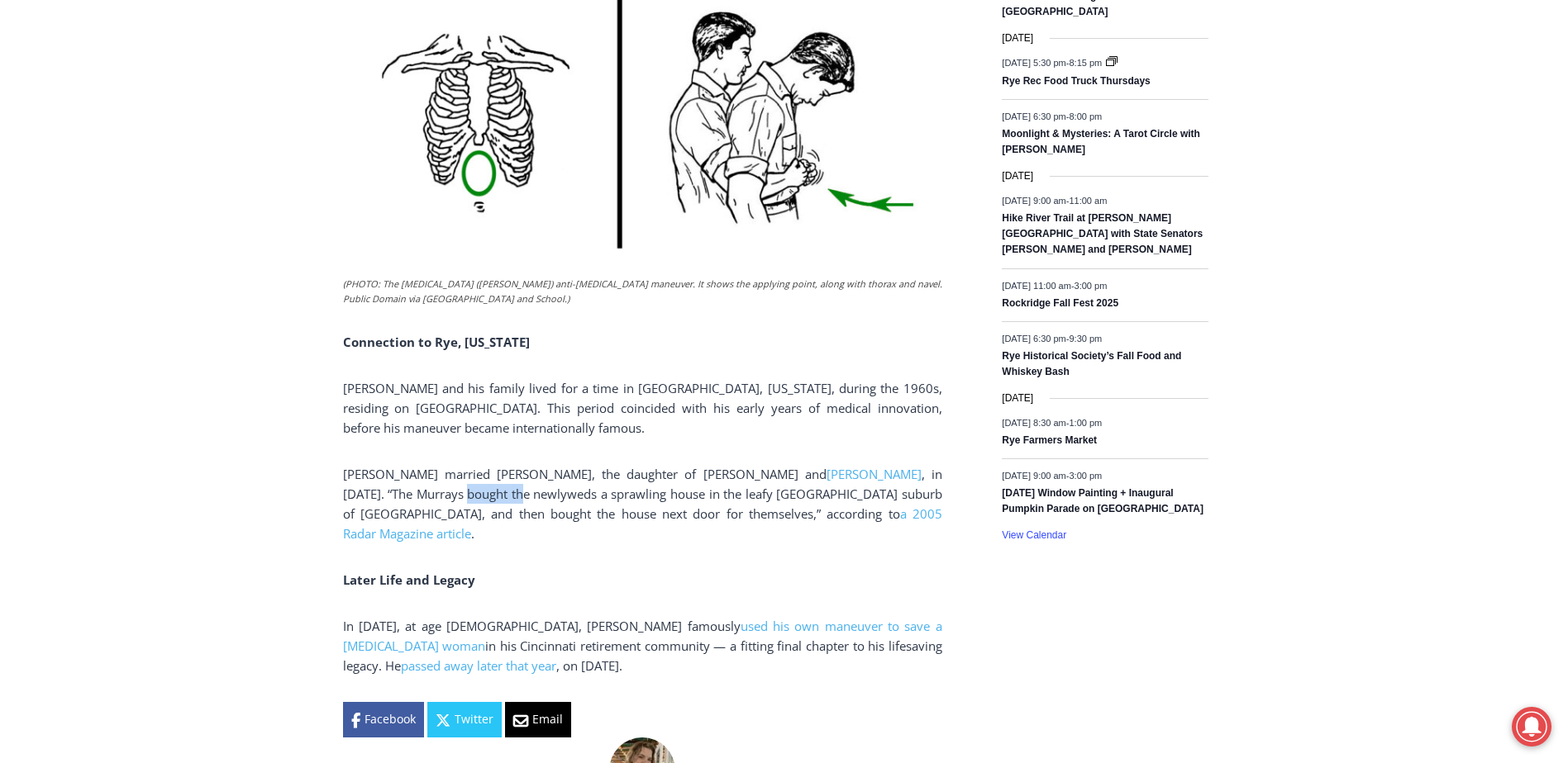
drag, startPoint x: 475, startPoint y: 487, endPoint x: 426, endPoint y: 461, distance: 55.5
click at [426, 466] on span ", in 1951. “The Murrays bought the newlyweds a sprawling house in the leafy Wes…" at bounding box center [642, 493] width 599 height 56
click at [827, 466] on span "Arthur Murray" at bounding box center [874, 474] width 95 height 16
click at [741, 505] on span "a 2005 Radar Magazine article" at bounding box center [642, 524] width 599 height 37
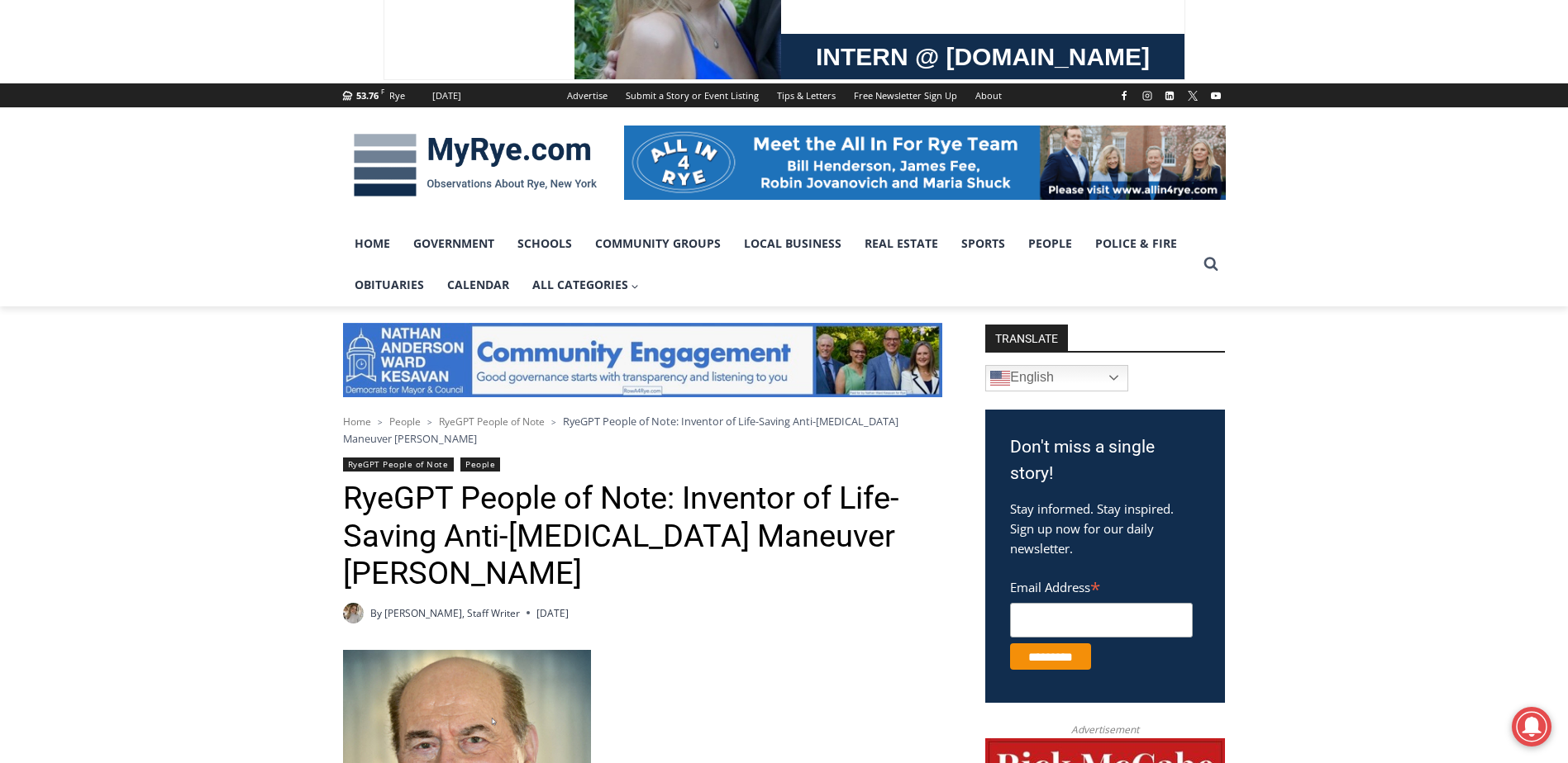
scroll to position [0, 0]
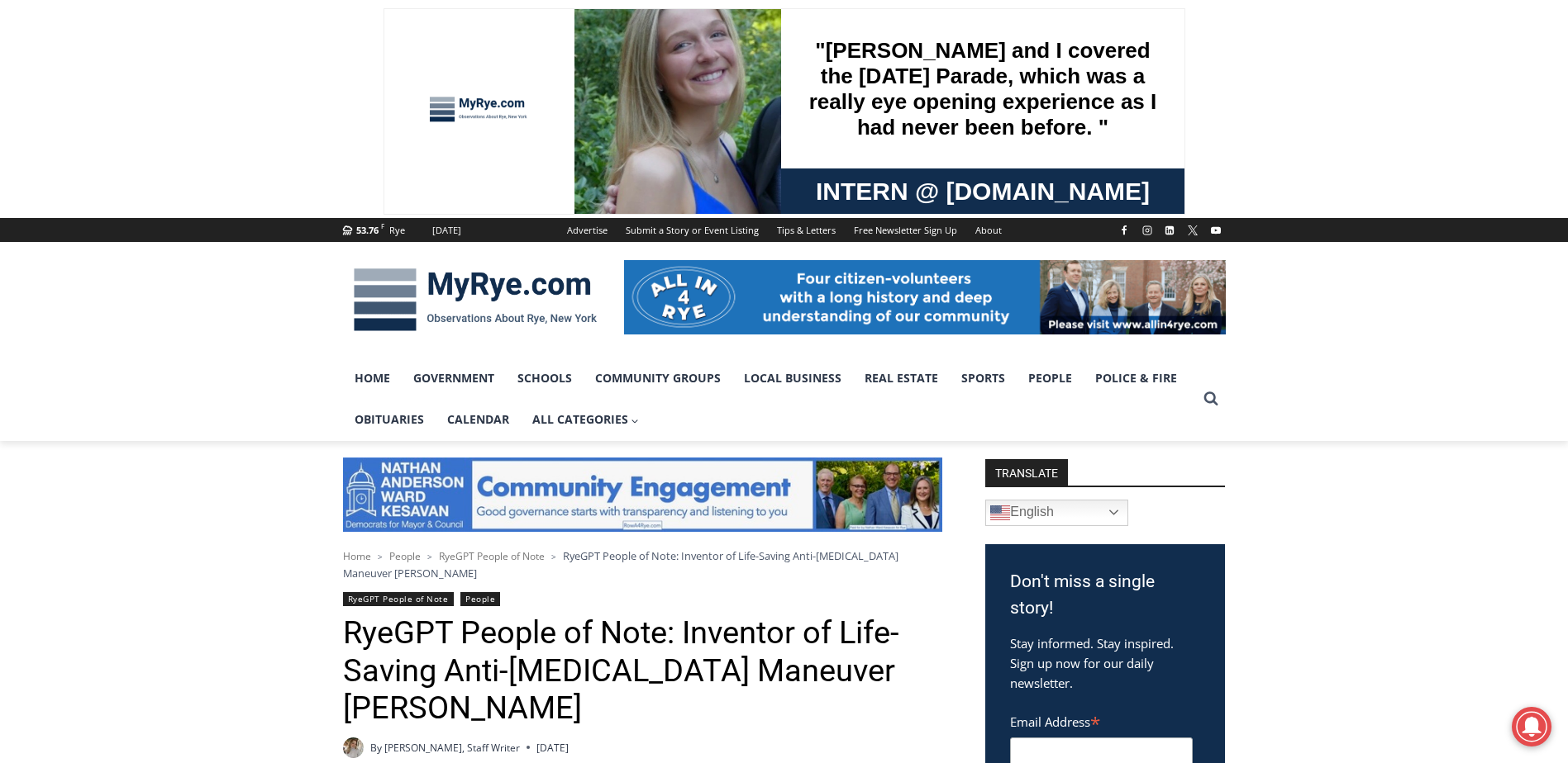
click at [409, 302] on img at bounding box center [475, 300] width 264 height 86
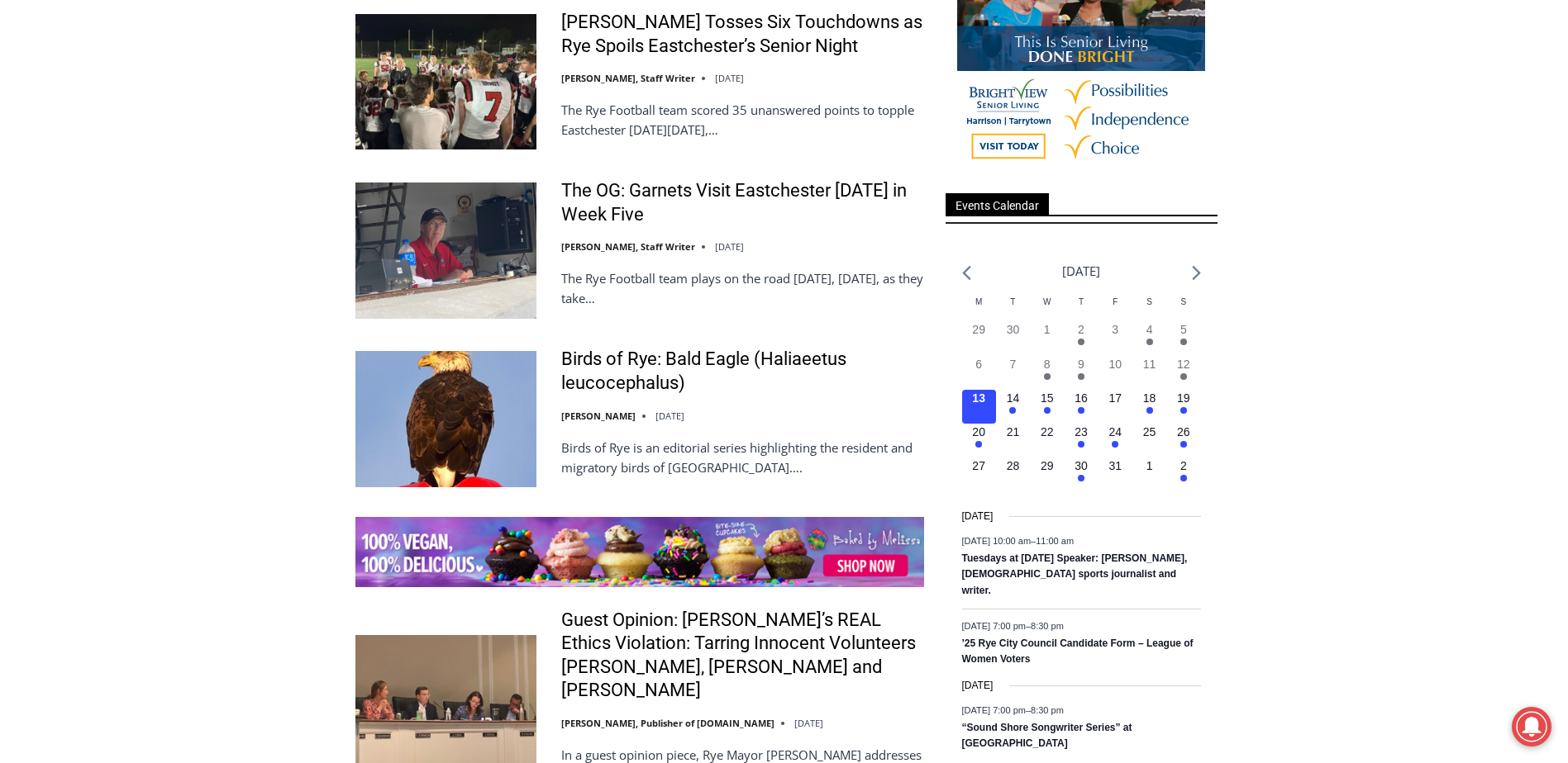
scroll to position [2313, 0]
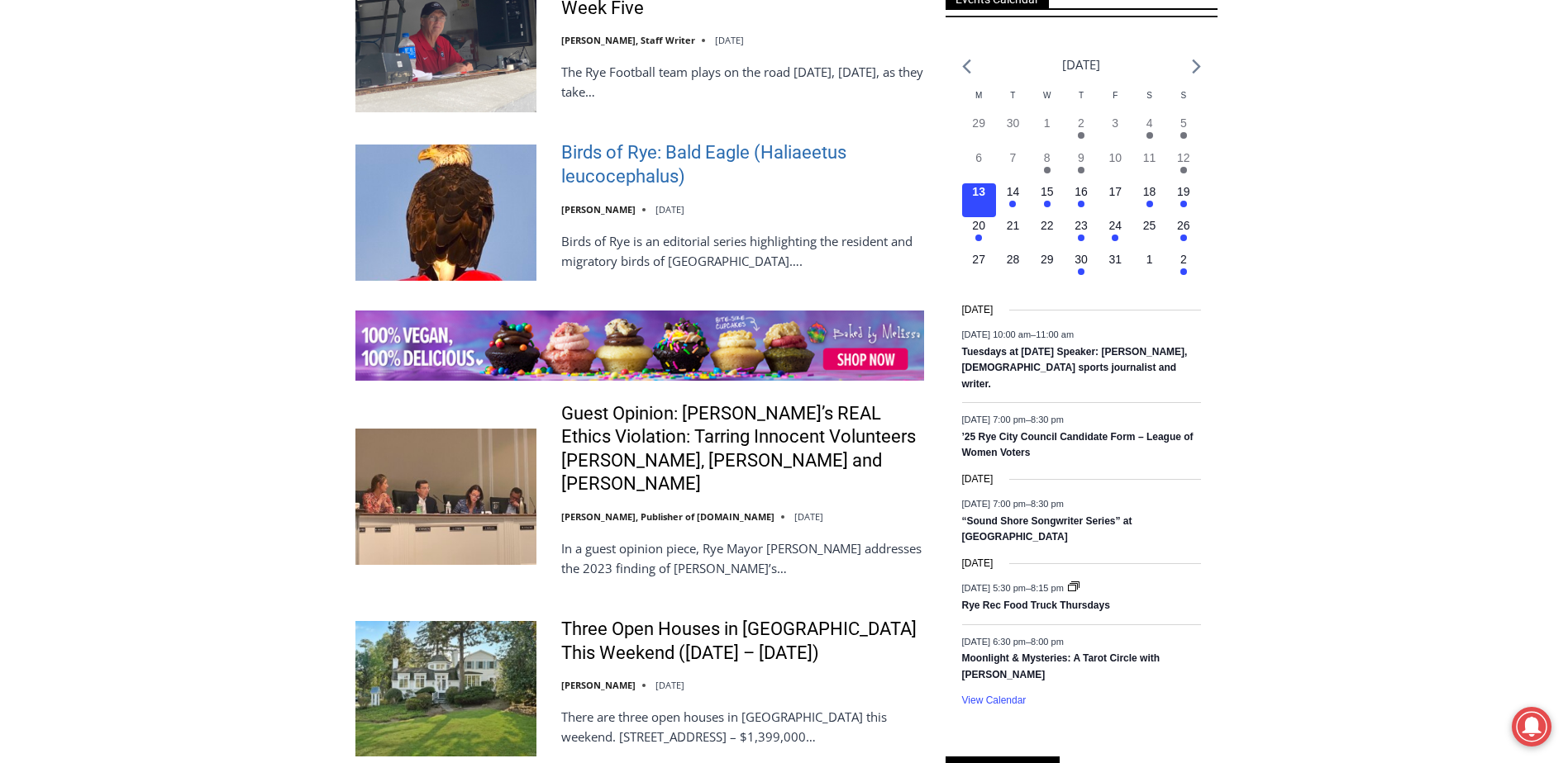
click at [645, 161] on link "Birds of Rye: Bald Eagle (Haliaeetus leucocephalus)" at bounding box center [742, 165] width 363 height 48
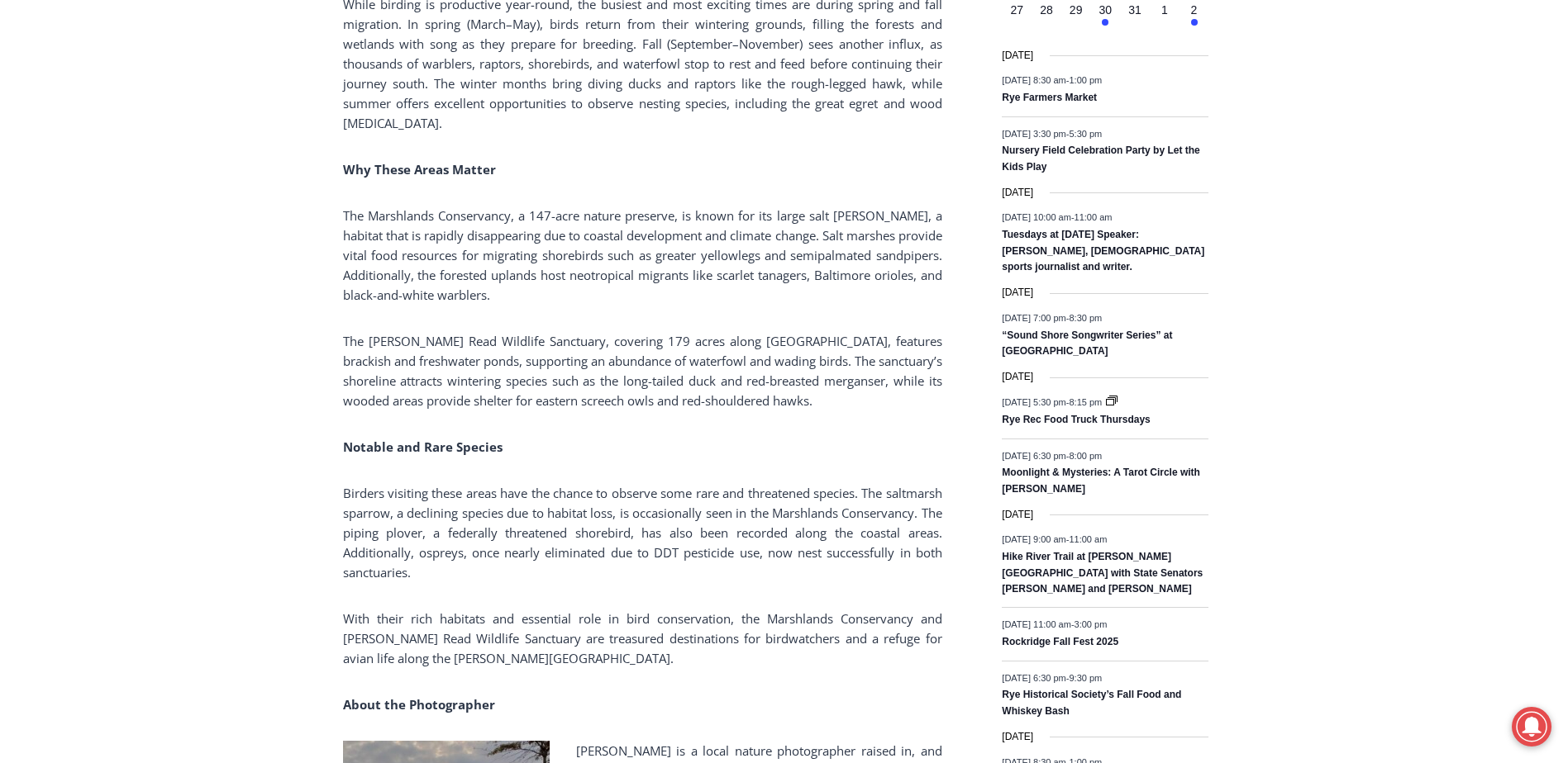
scroll to position [1982, 0]
